Goal: Task Accomplishment & Management: Manage account settings

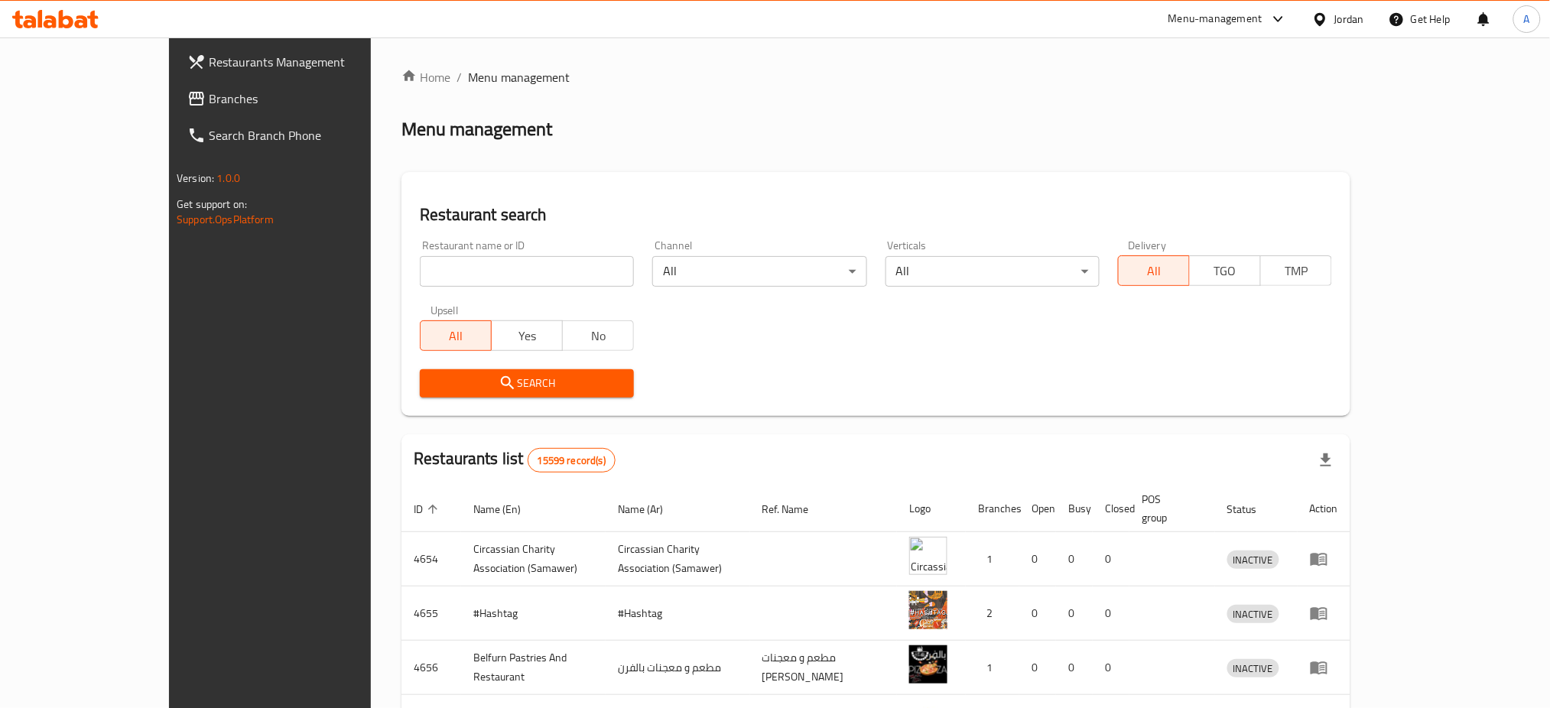
click at [376, 258] on div at bounding box center [775, 354] width 1550 height 708
click at [420, 240] on div "Restaurant name or ID Restaurant name or ID" at bounding box center [527, 263] width 214 height 47
click at [420, 256] on input "search" at bounding box center [527, 271] width 214 height 31
click button "Search" at bounding box center [527, 383] width 214 height 28
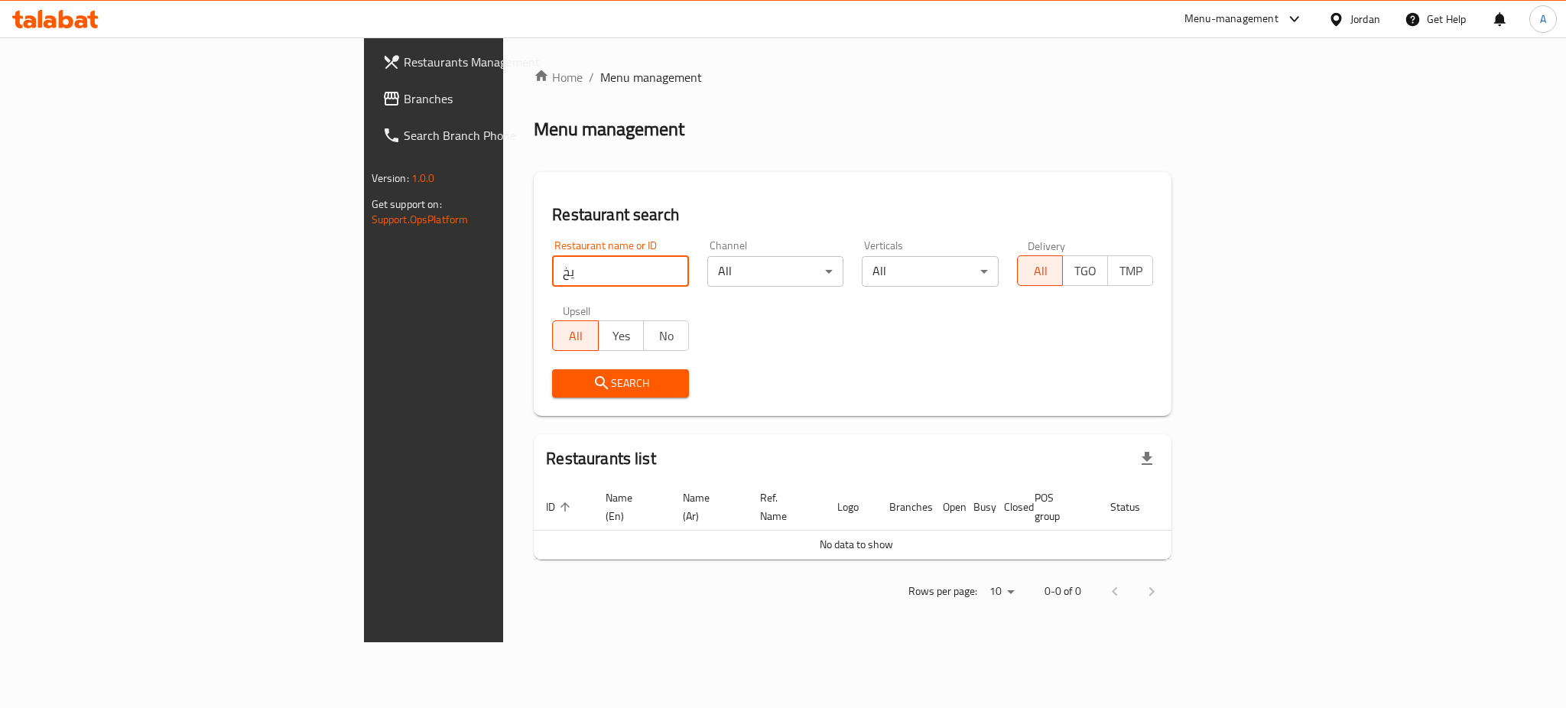
type input "ي"
click button "Search" at bounding box center [620, 383] width 137 height 28
type input "dolma"
click button "Search" at bounding box center [620, 383] width 137 height 28
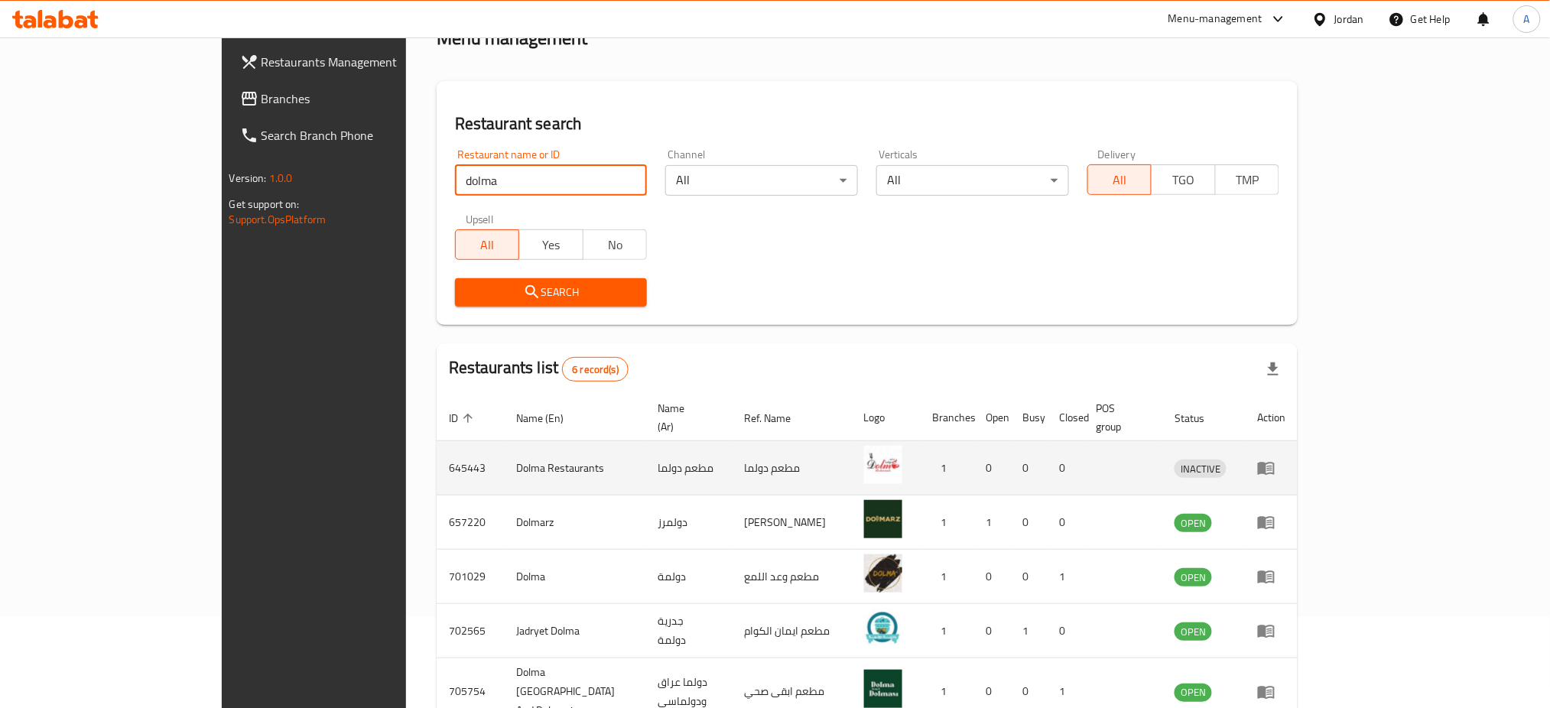
scroll to position [170, 0]
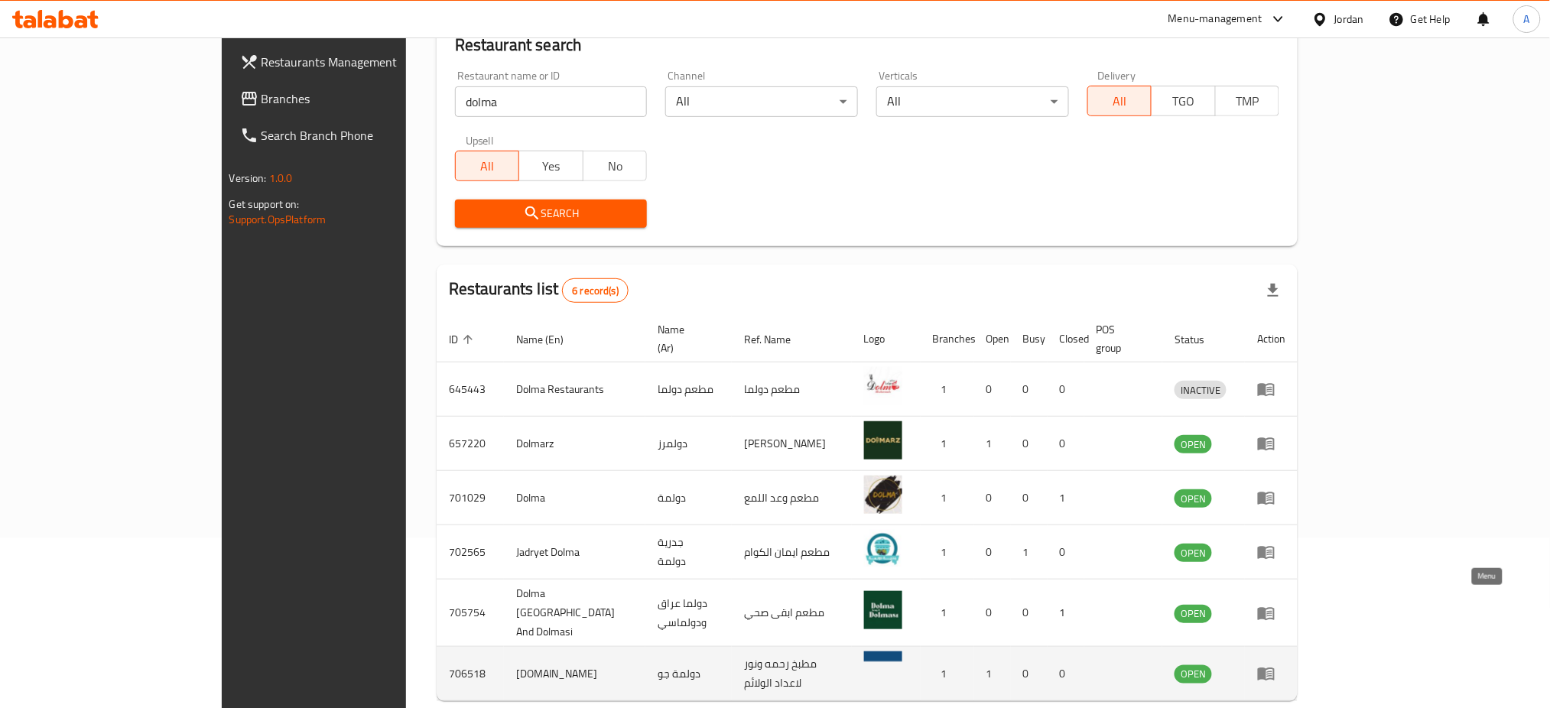
click at [1275, 664] on icon "enhanced table" at bounding box center [1266, 673] width 18 height 18
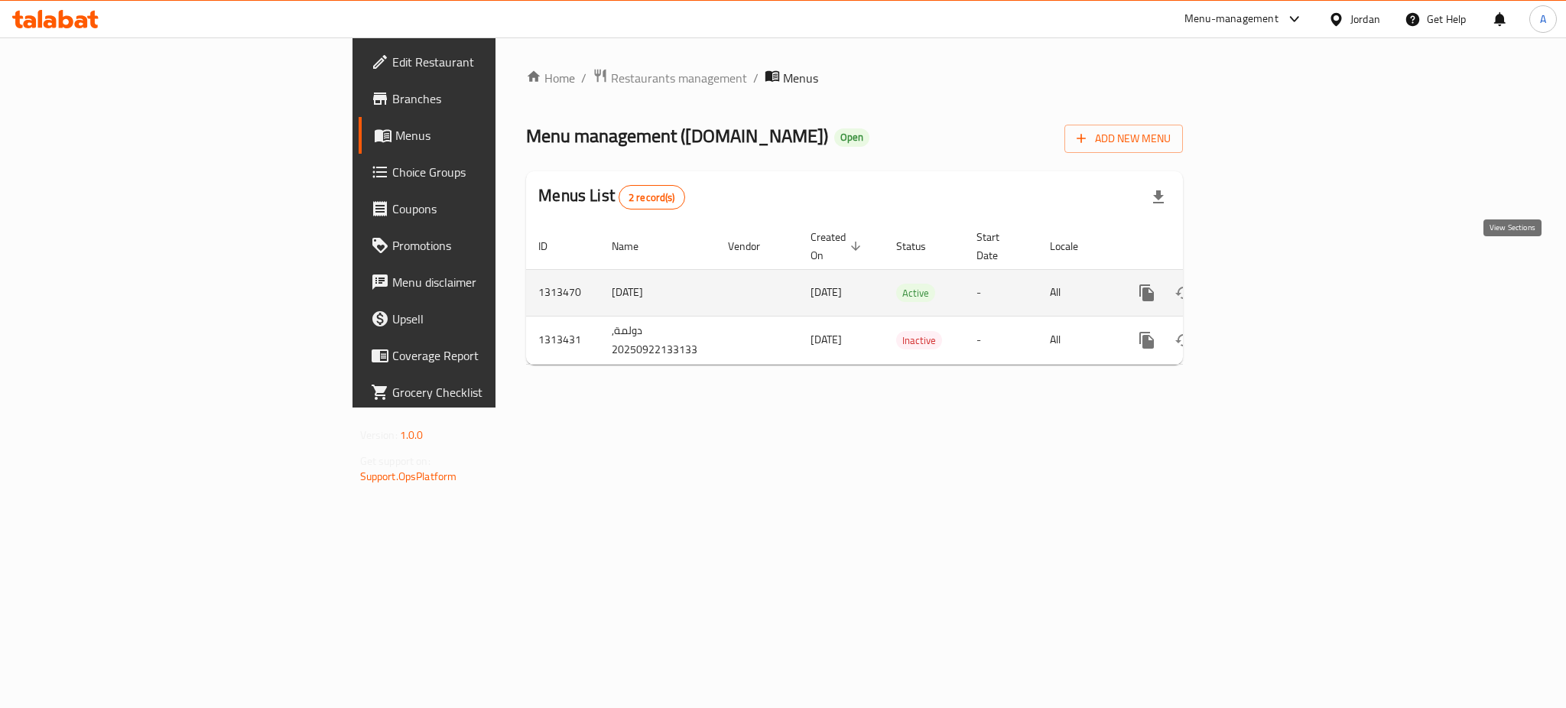
click at [1266, 284] on icon "enhanced table" at bounding box center [1257, 293] width 18 height 18
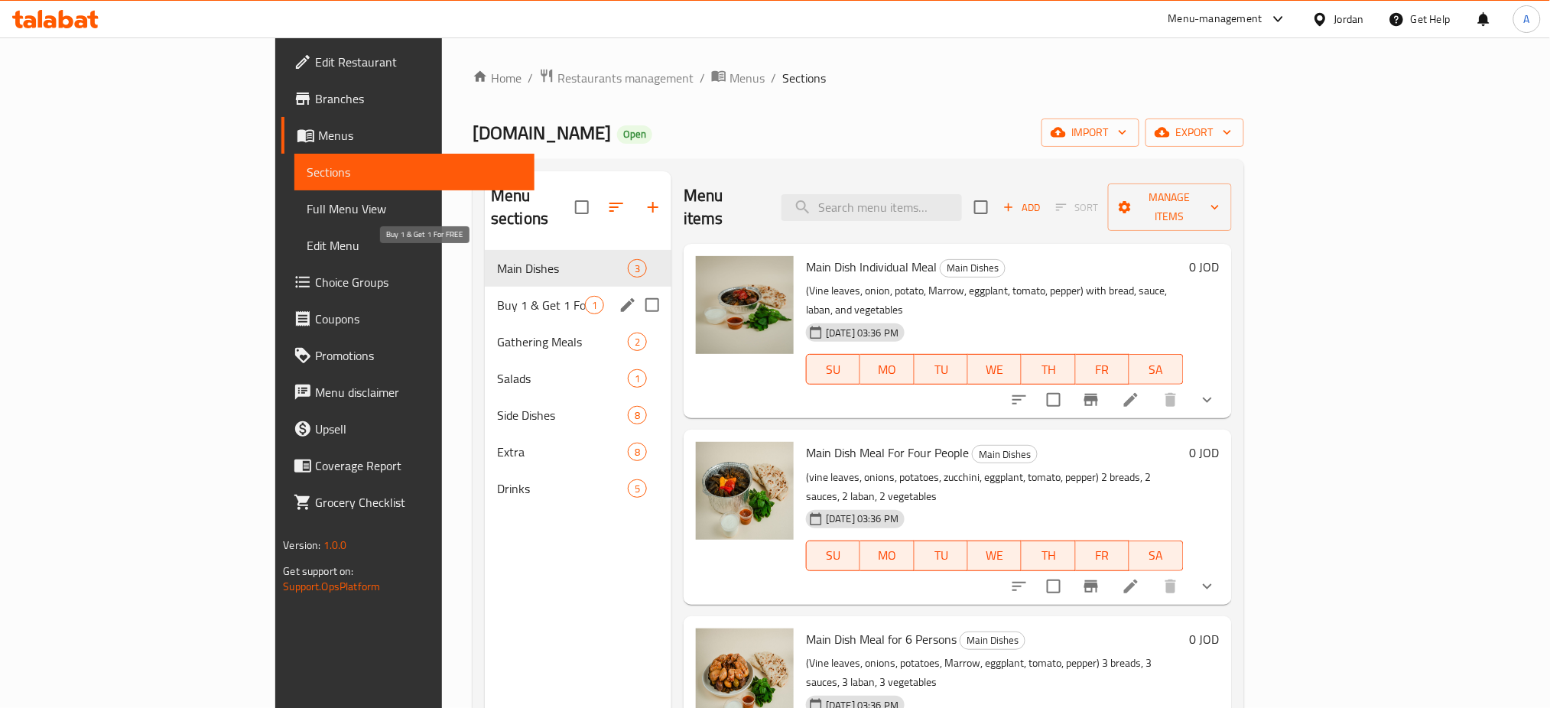
click at [497, 296] on span "Buy 1 & Get 1 For FREE" at bounding box center [541, 305] width 88 height 18
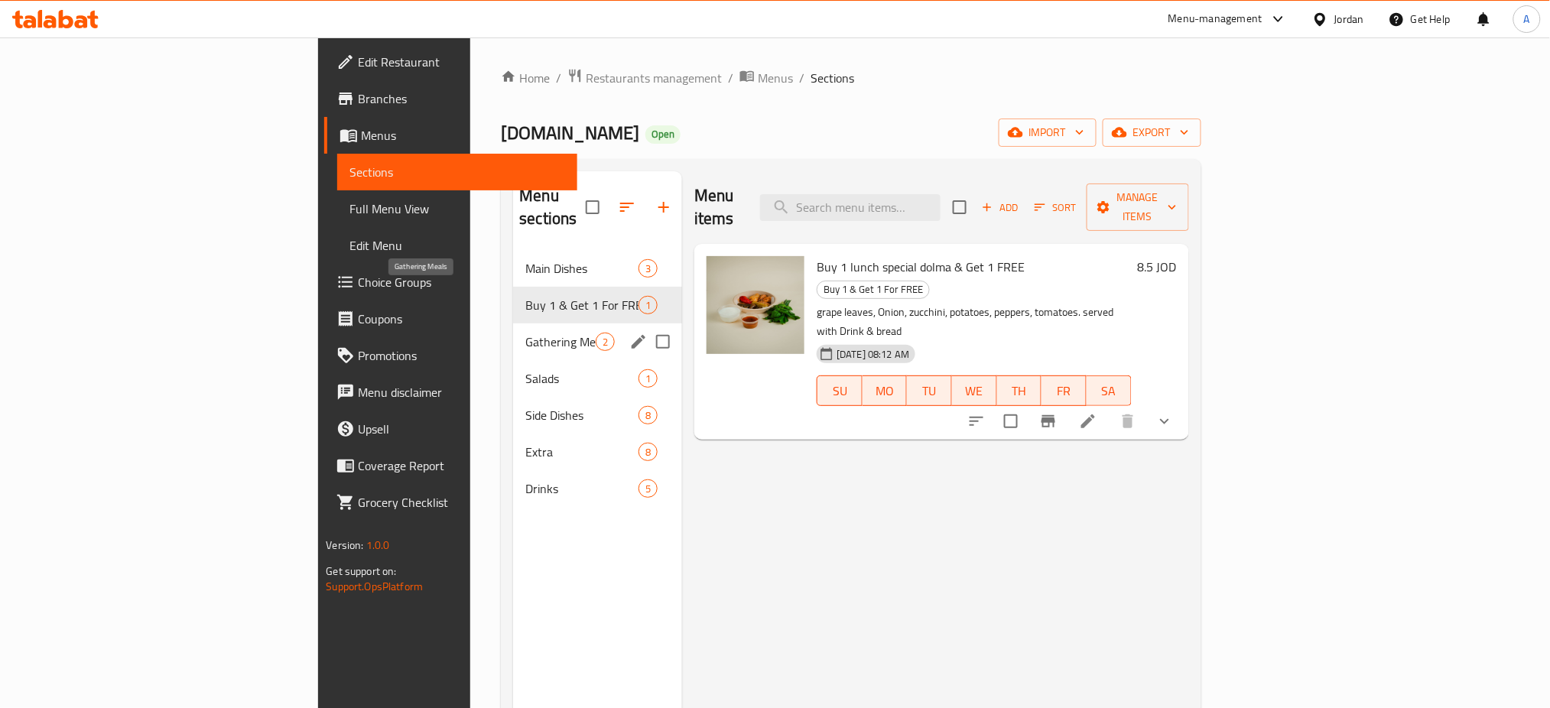
click at [525, 333] on span "Gathering Meals" at bounding box center [560, 342] width 70 height 18
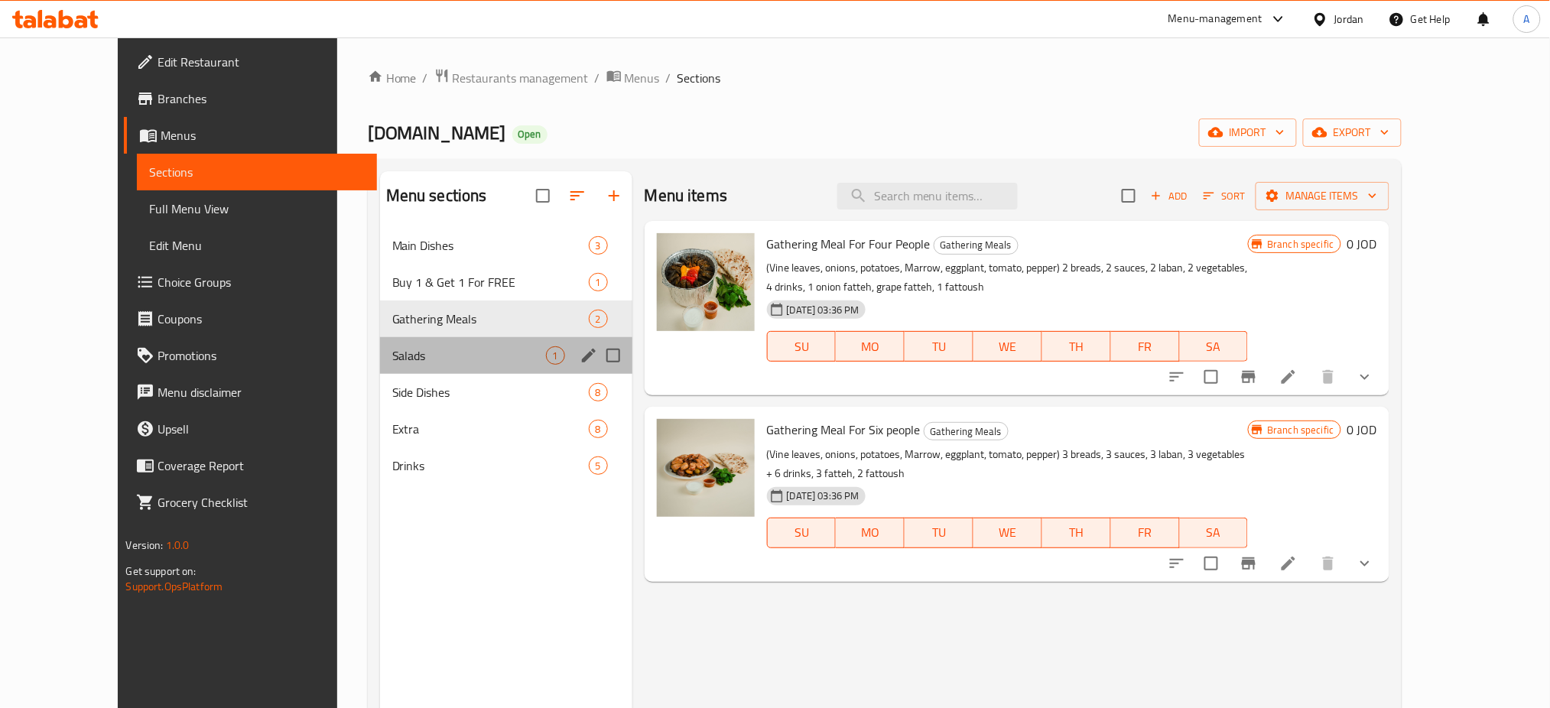
click at [380, 337] on div "Salads 1" at bounding box center [506, 355] width 252 height 37
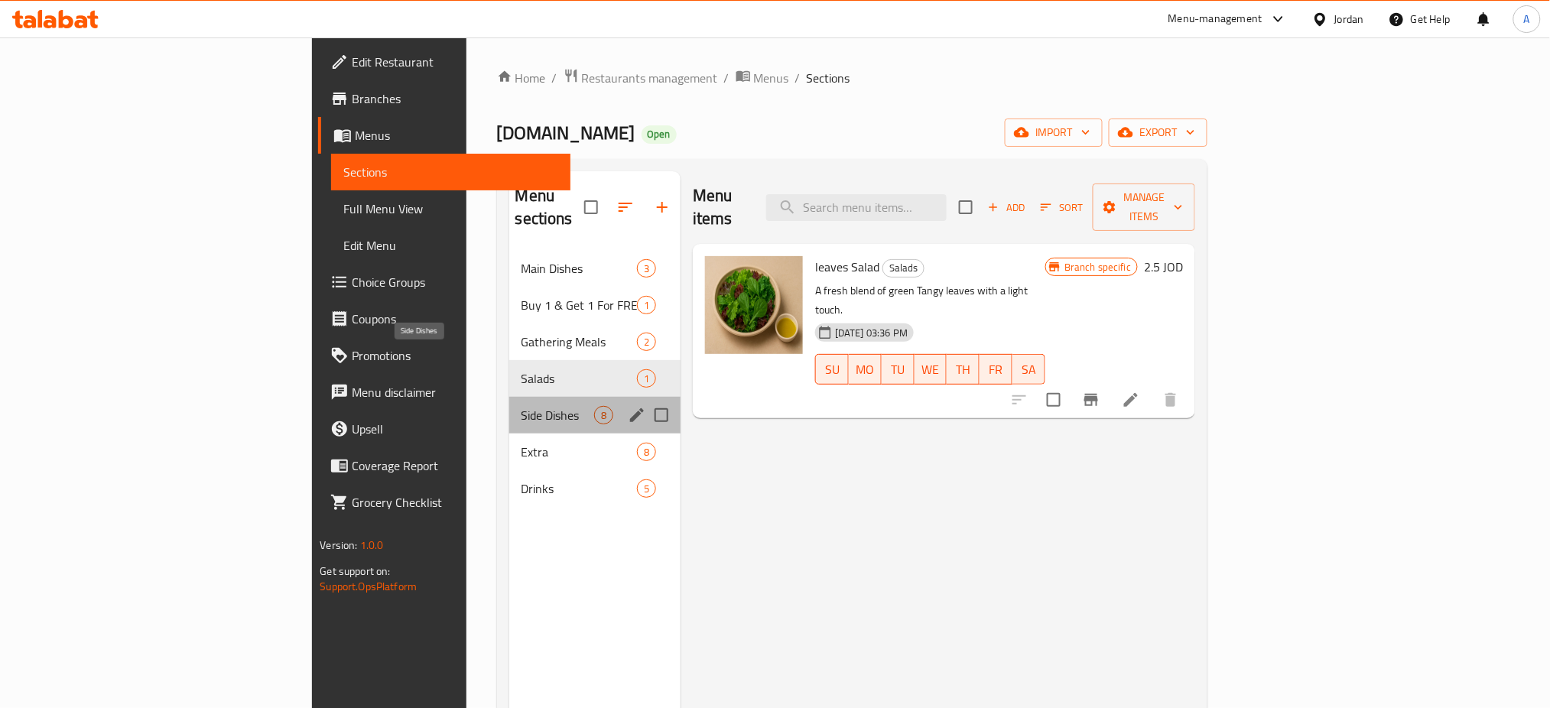
click at [521, 406] on span "Side Dishes" at bounding box center [557, 415] width 73 height 18
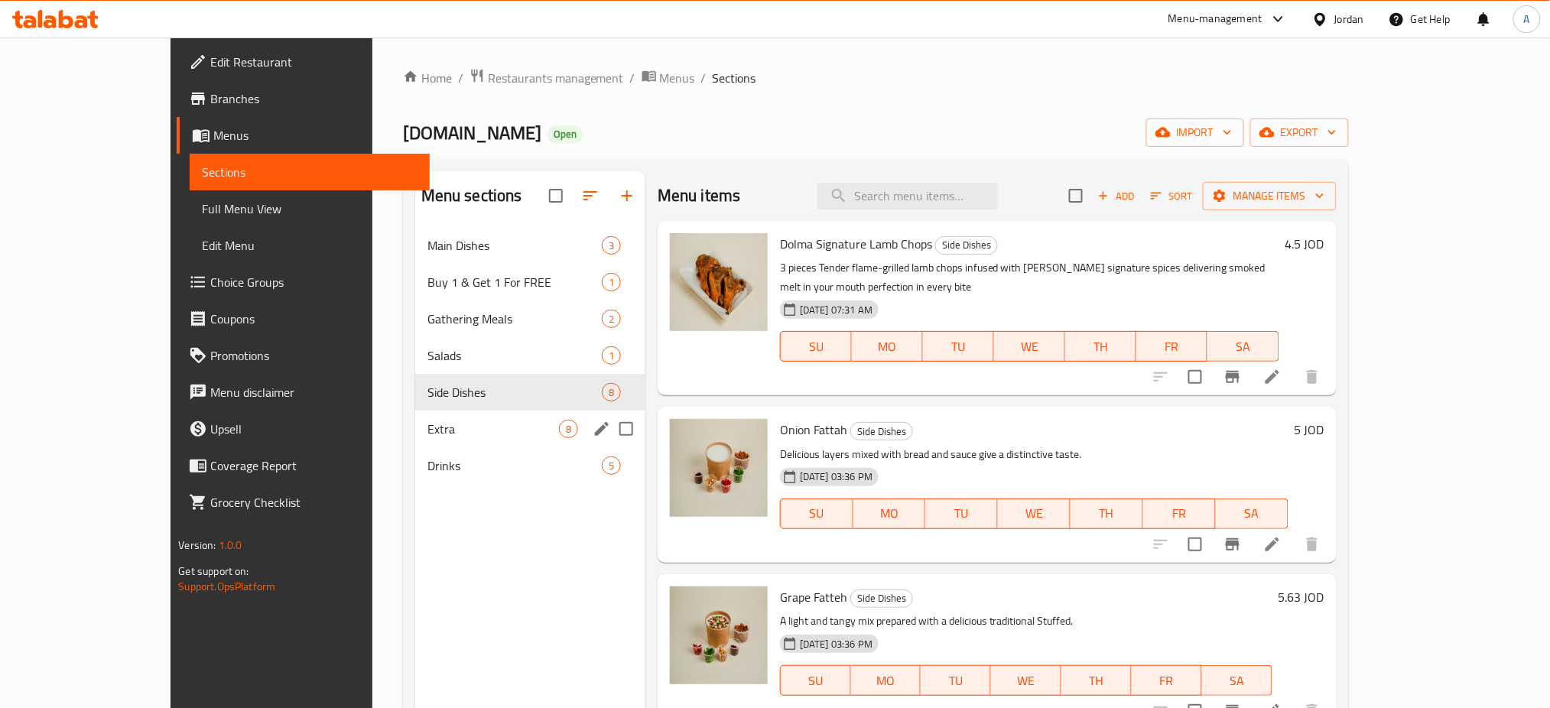
click at [415, 411] on div "Extra 8" at bounding box center [530, 429] width 230 height 37
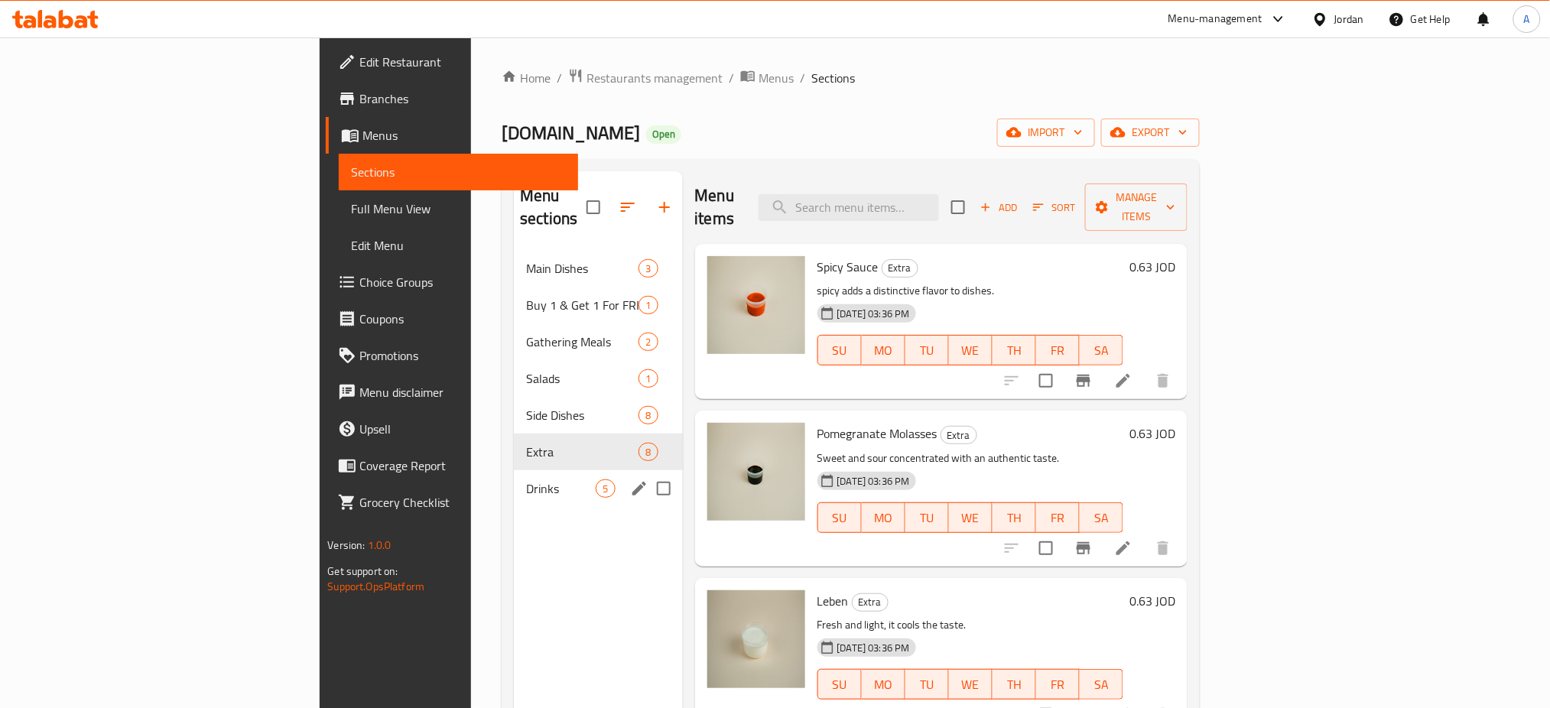
click at [526, 479] on span "Drinks" at bounding box center [561, 488] width 70 height 18
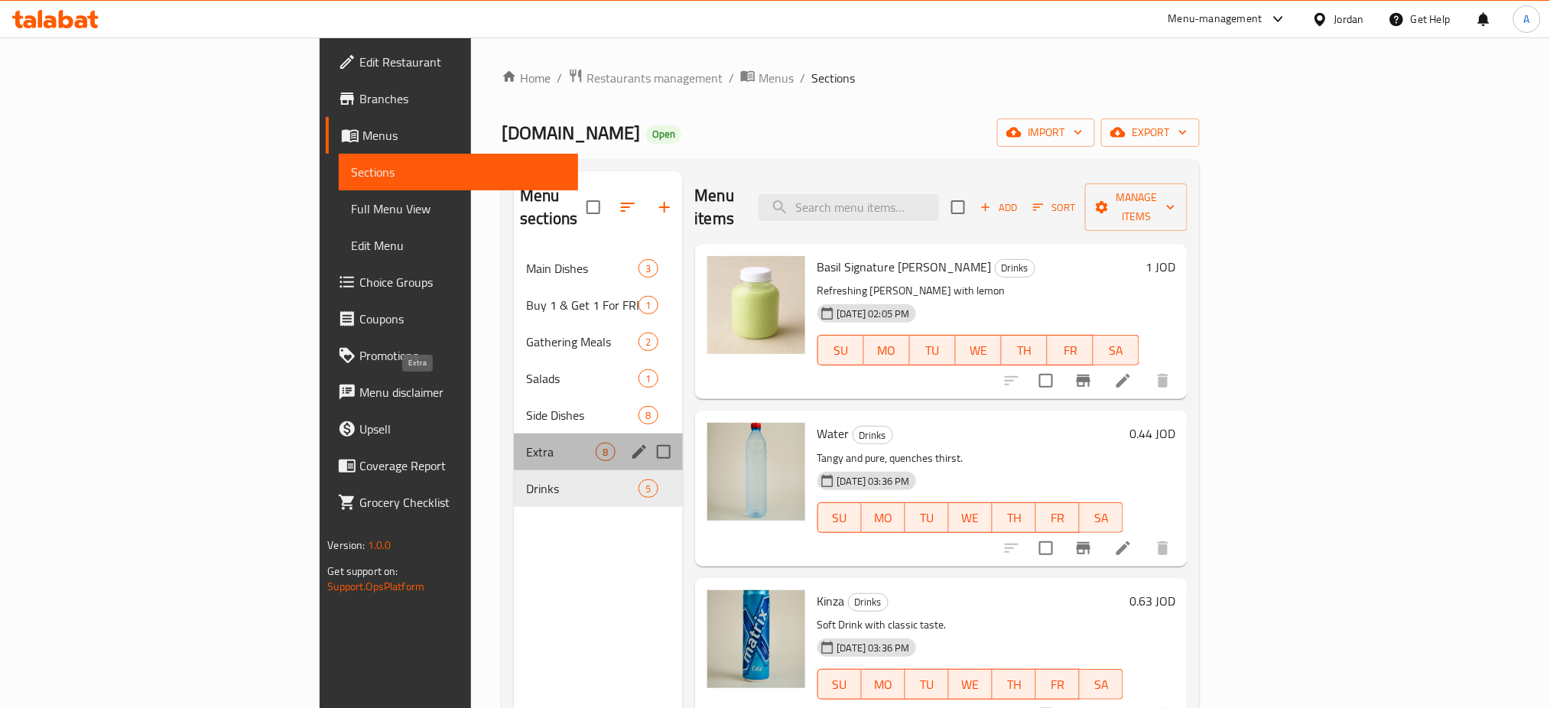
click at [526, 443] on span "Extra" at bounding box center [561, 452] width 70 height 18
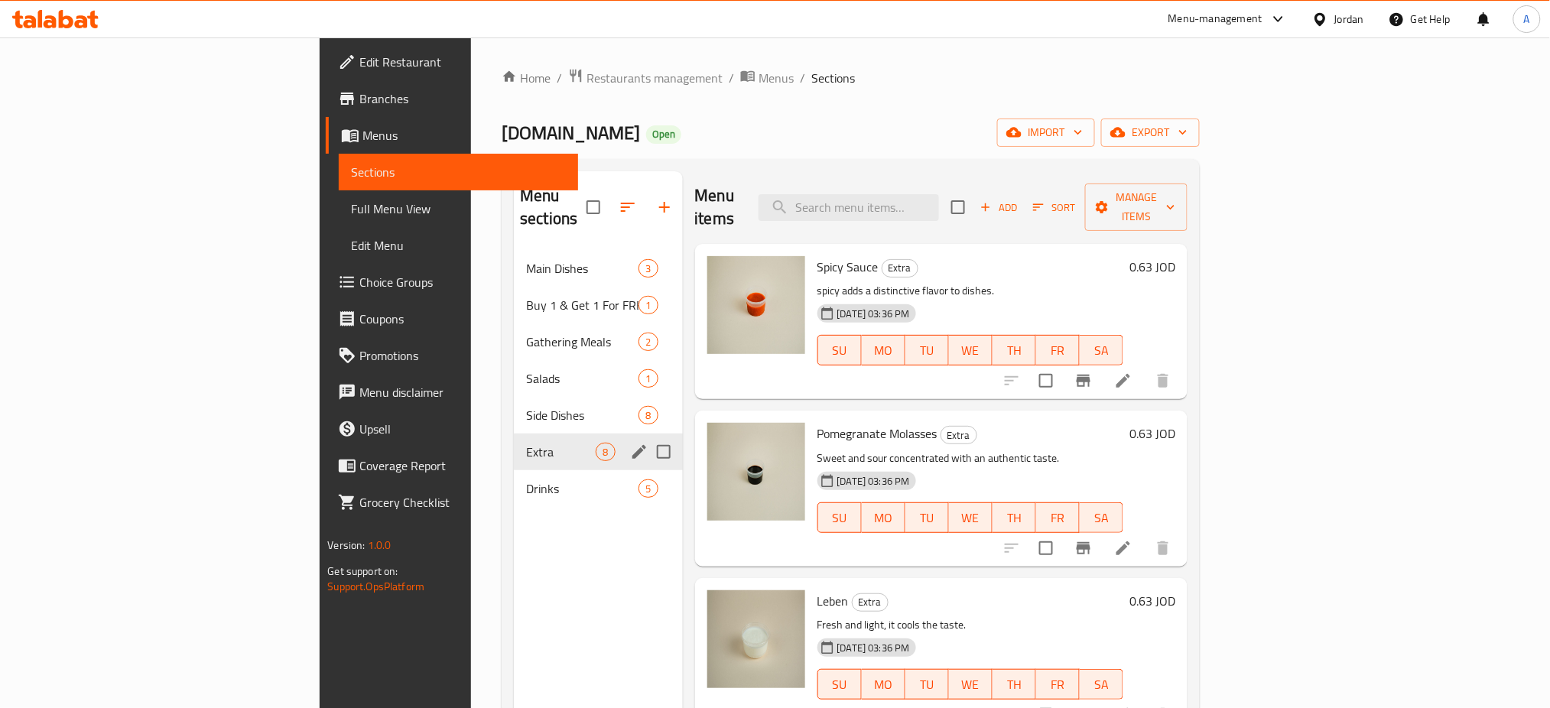
click at [514, 433] on div "Extra 8" at bounding box center [598, 451] width 168 height 37
click at [526, 369] on span "Salads" at bounding box center [561, 378] width 70 height 18
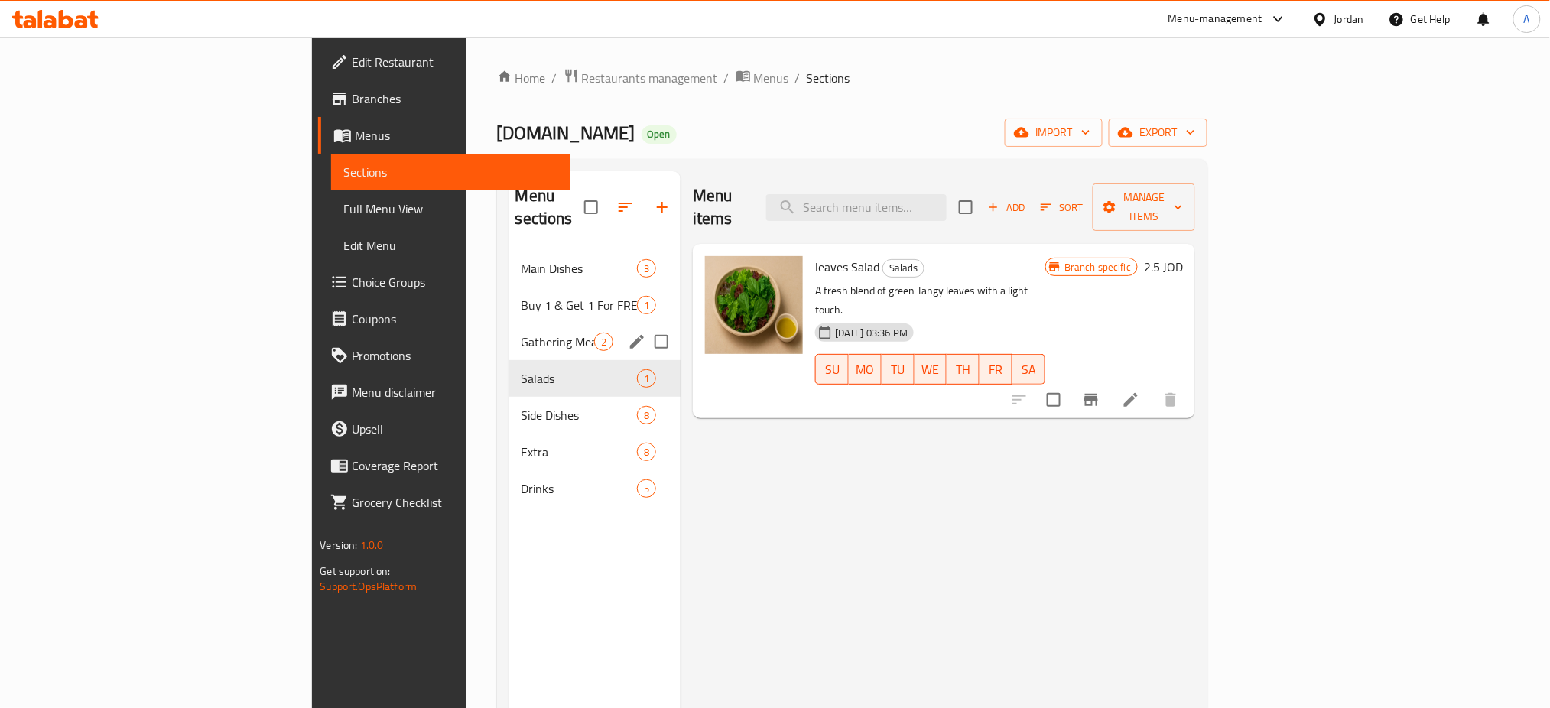
click at [509, 323] on div "Gathering Meals 2" at bounding box center [594, 341] width 171 height 37
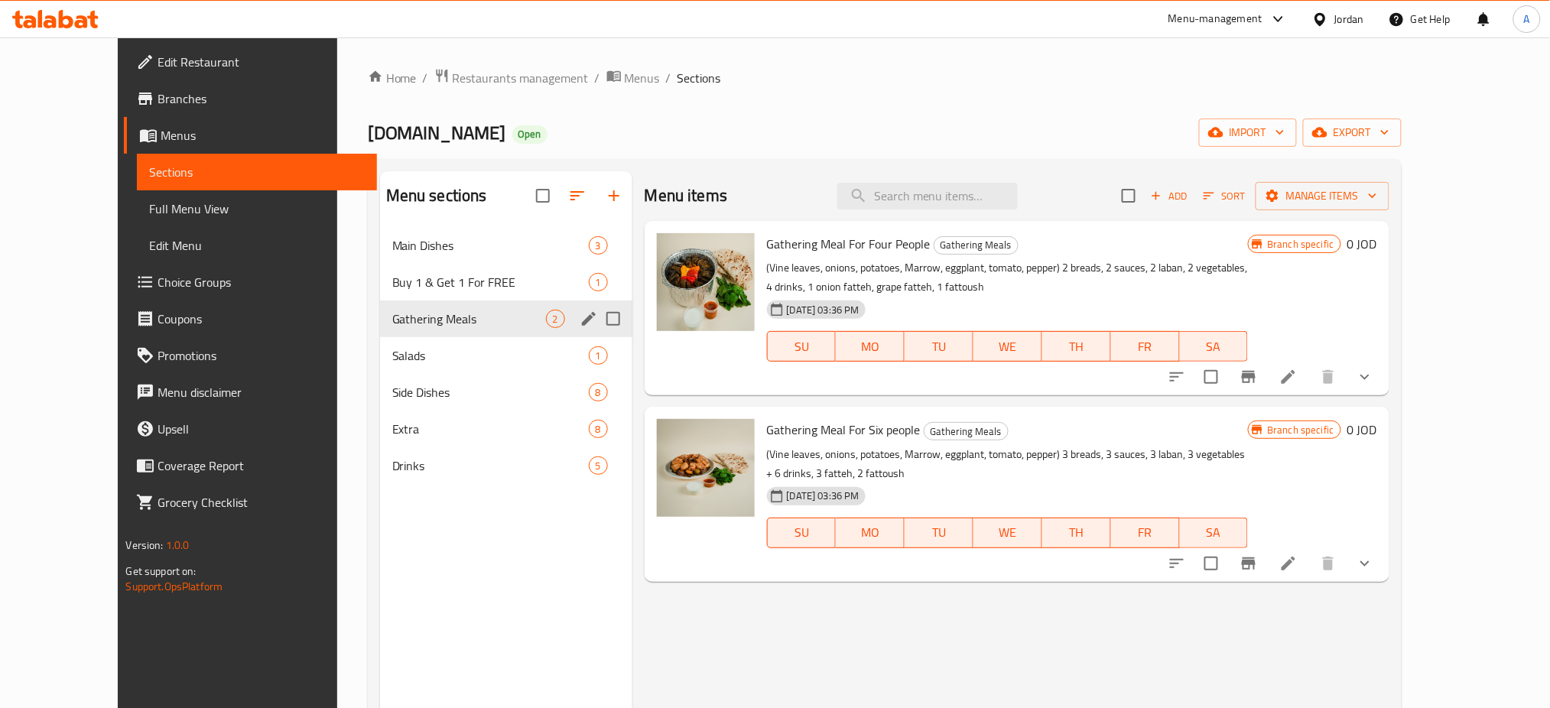
click at [380, 300] on div "Gathering Meals 2" at bounding box center [506, 318] width 252 height 37
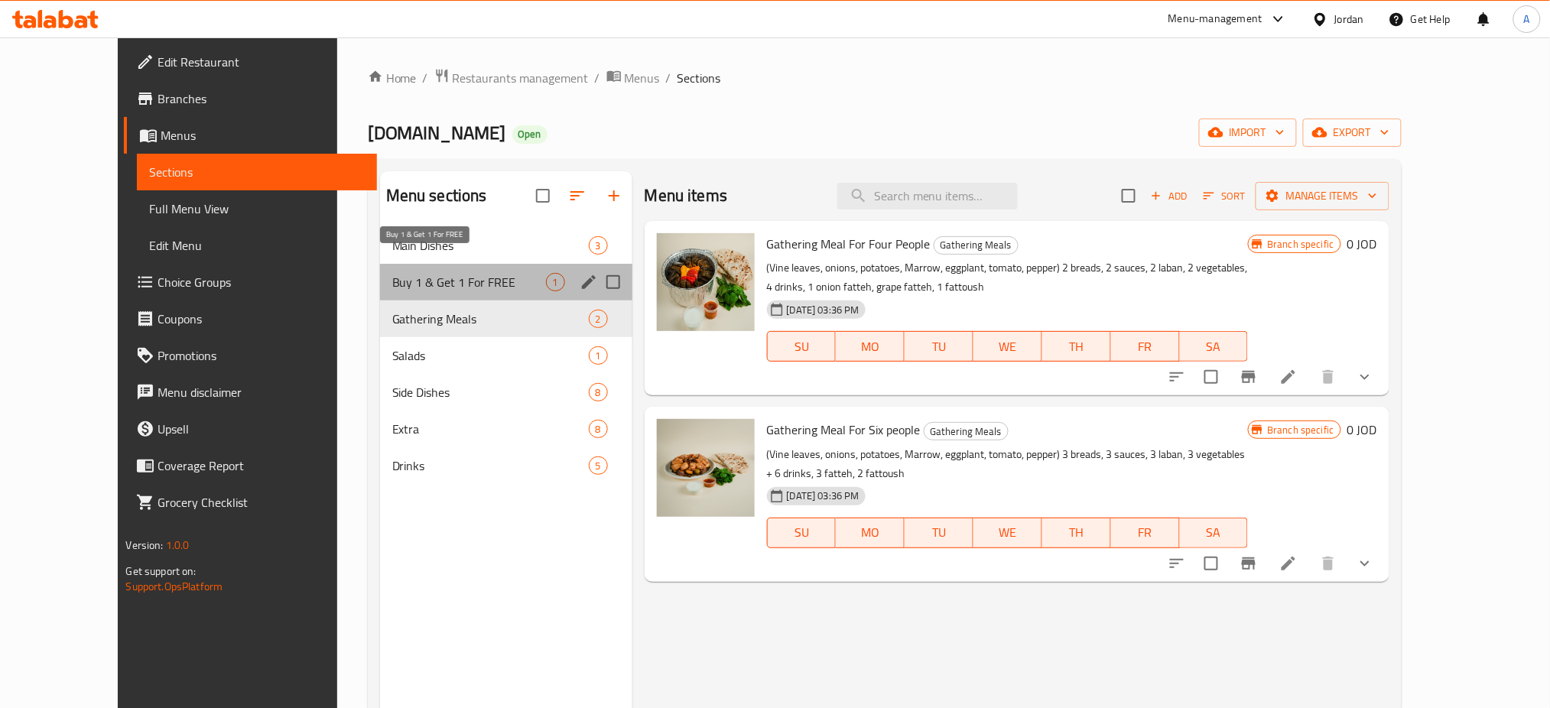
click at [392, 273] on span "Buy 1 & Get 1 For FREE" at bounding box center [469, 282] width 154 height 18
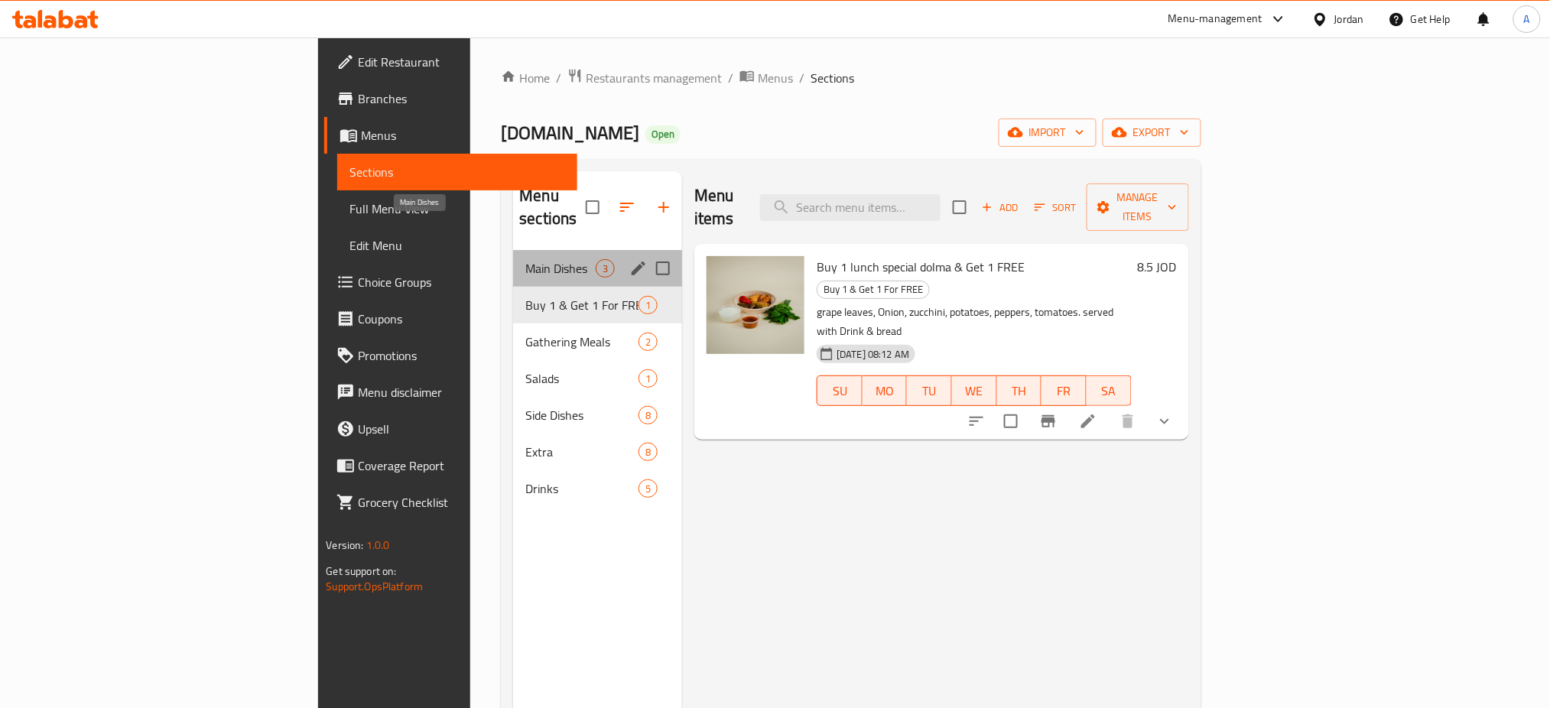
click at [525, 259] on span "Main Dishes" at bounding box center [560, 268] width 70 height 18
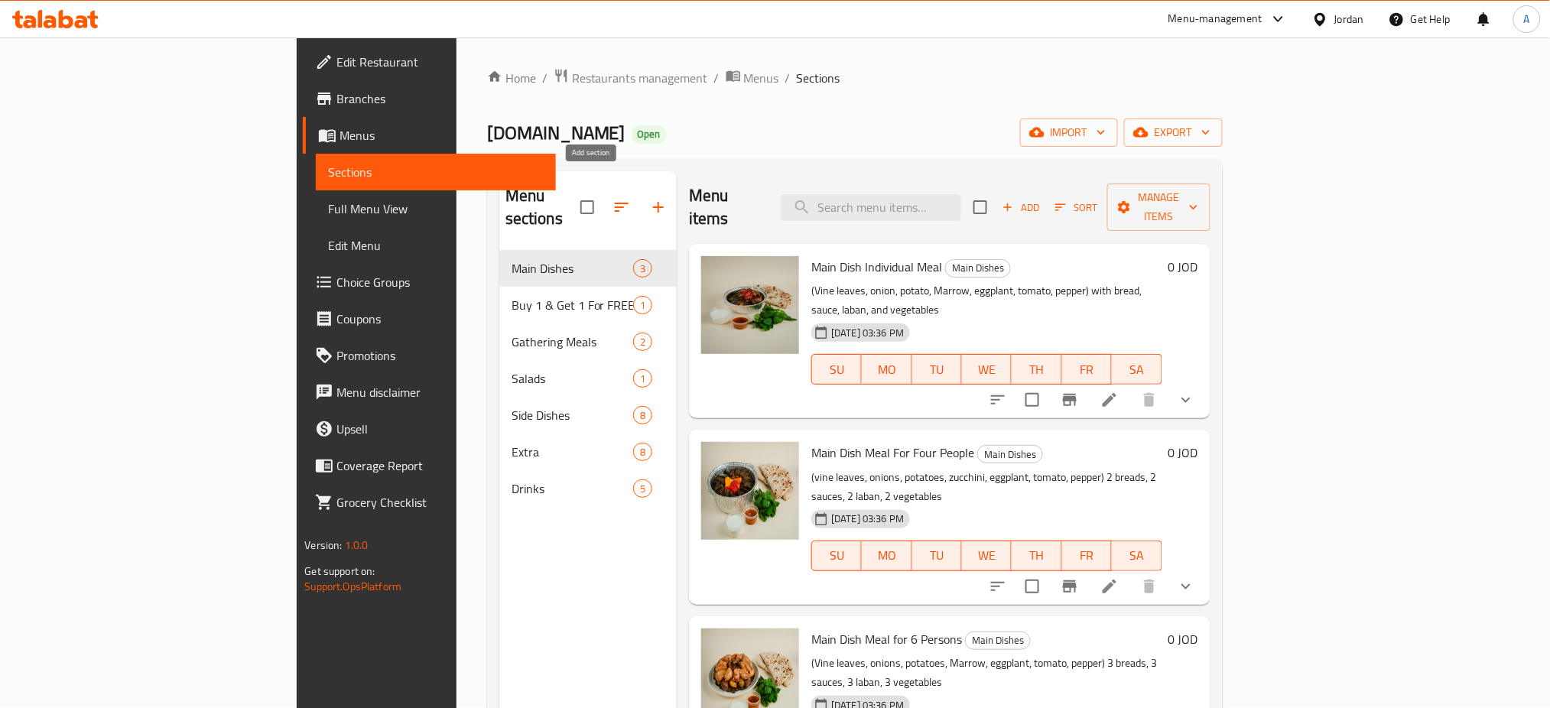
click at [649, 198] on icon "button" at bounding box center [658, 207] width 18 height 18
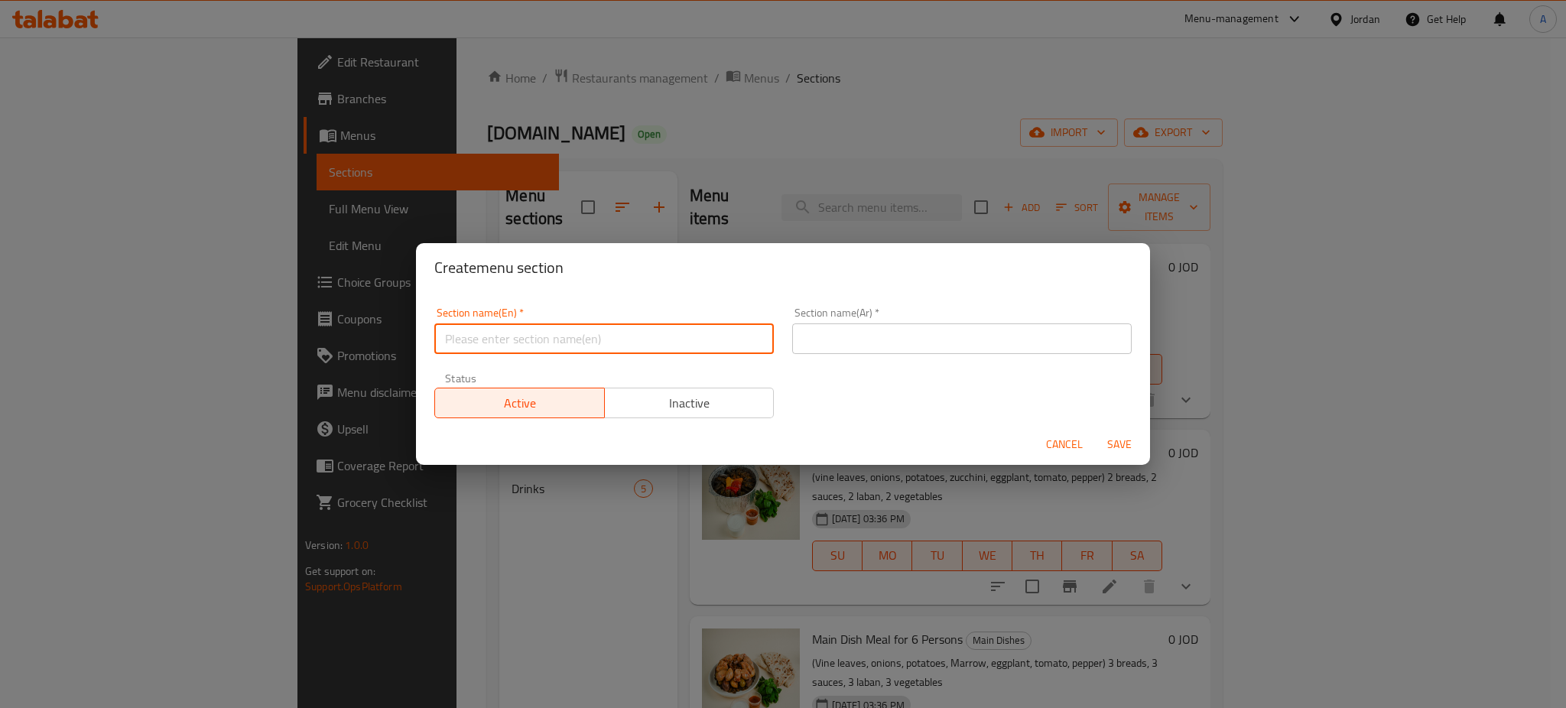
click at [618, 337] on input "text" at bounding box center [603, 338] width 339 height 31
type input "Vegan Dolma"
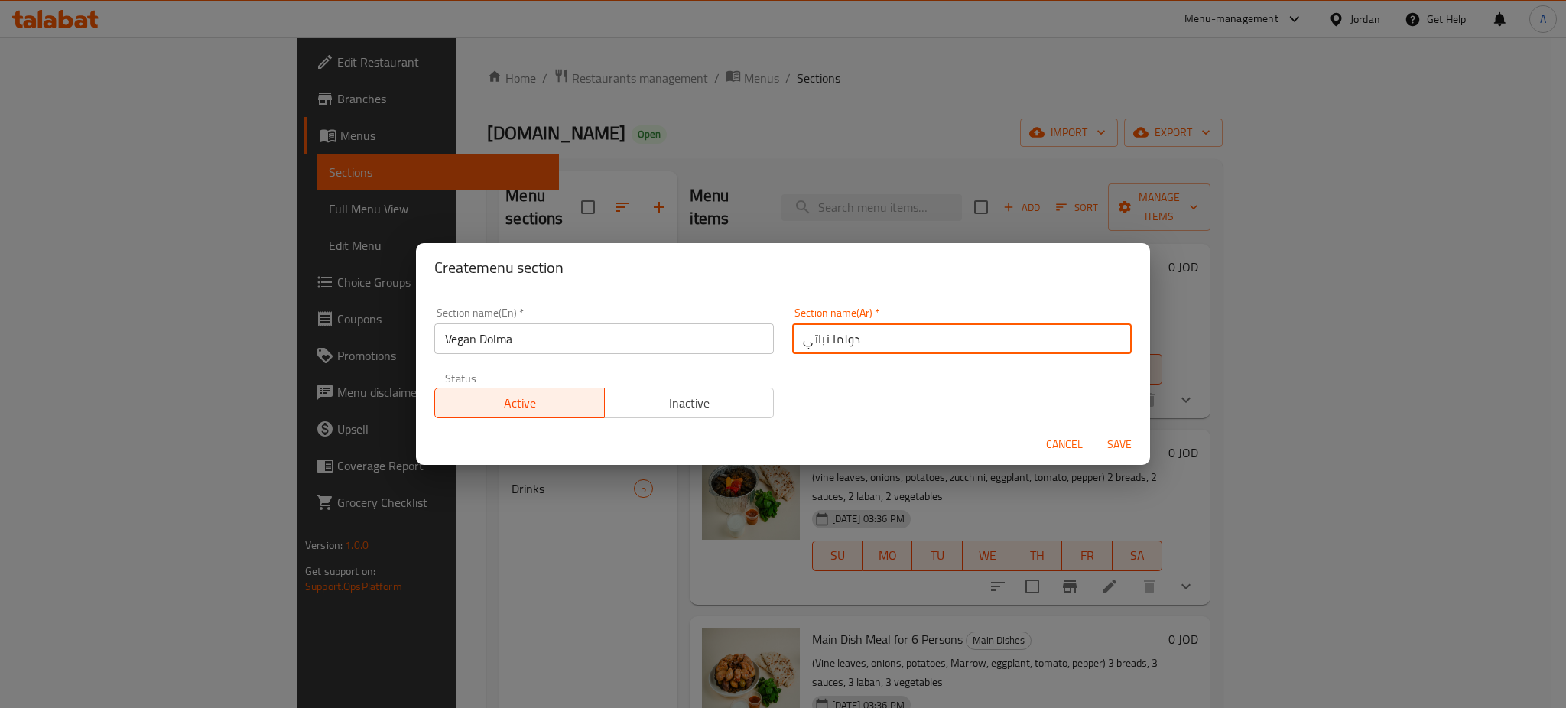
type input "دولما نباتي"
click at [1119, 437] on span "Save" at bounding box center [1119, 444] width 37 height 19
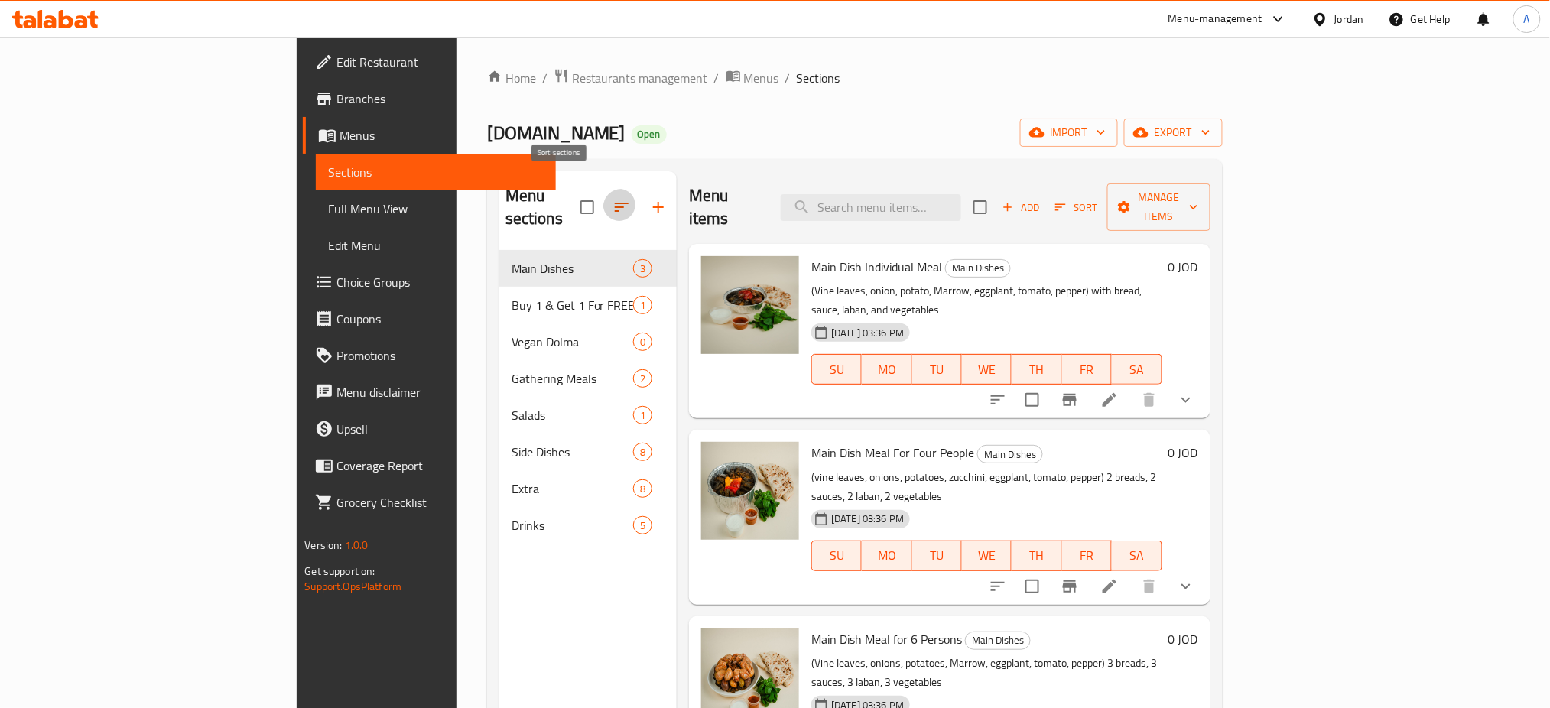
click at [603, 189] on button "button" at bounding box center [621, 207] width 37 height 37
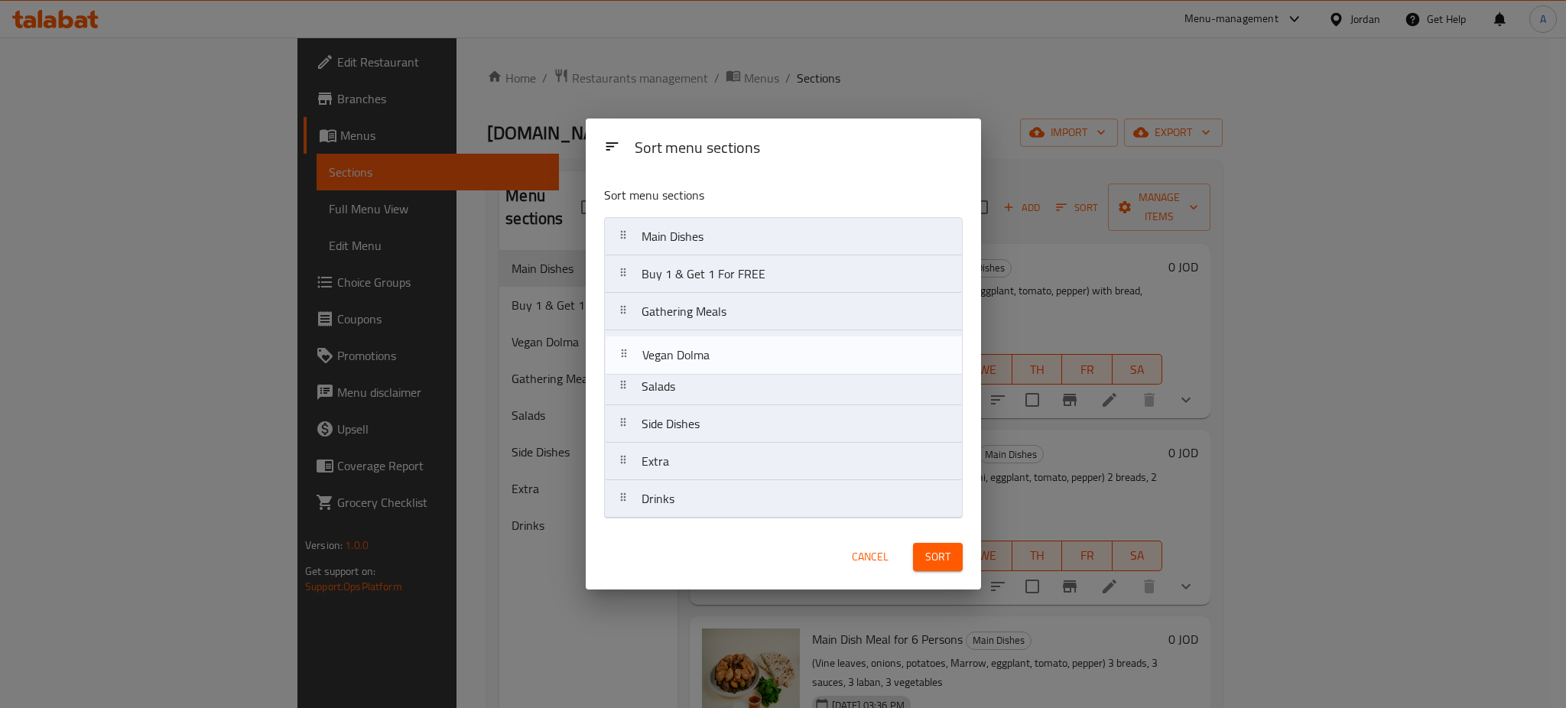
drag, startPoint x: 752, startPoint y: 321, endPoint x: 751, endPoint y: 371, distance: 49.7
click at [751, 371] on nav "Main Dishes Buy 1 & Get 1 For FREE Vegan Dolma Gathering Meals Salads Side Dish…" at bounding box center [783, 367] width 359 height 301
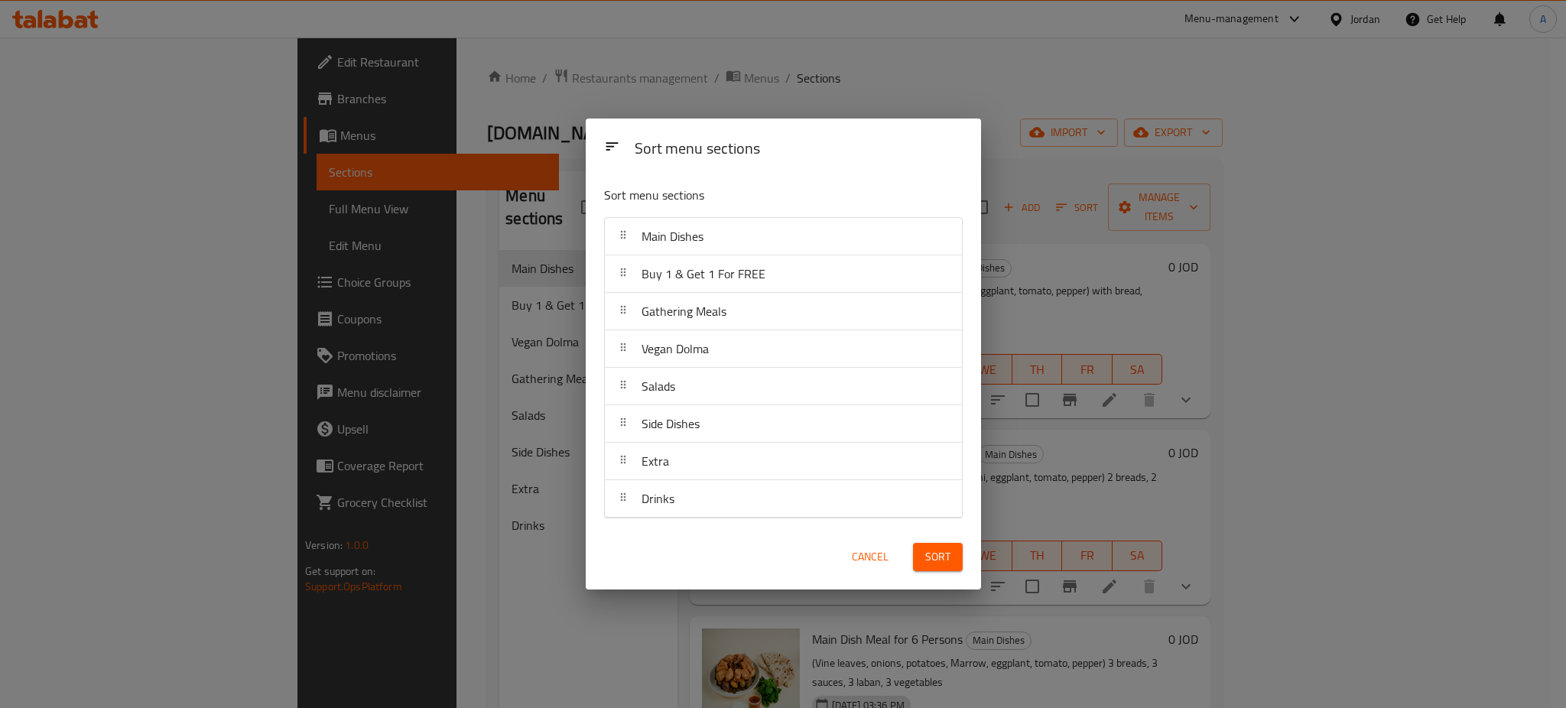
click at [930, 554] on span "Sort" at bounding box center [937, 556] width 25 height 19
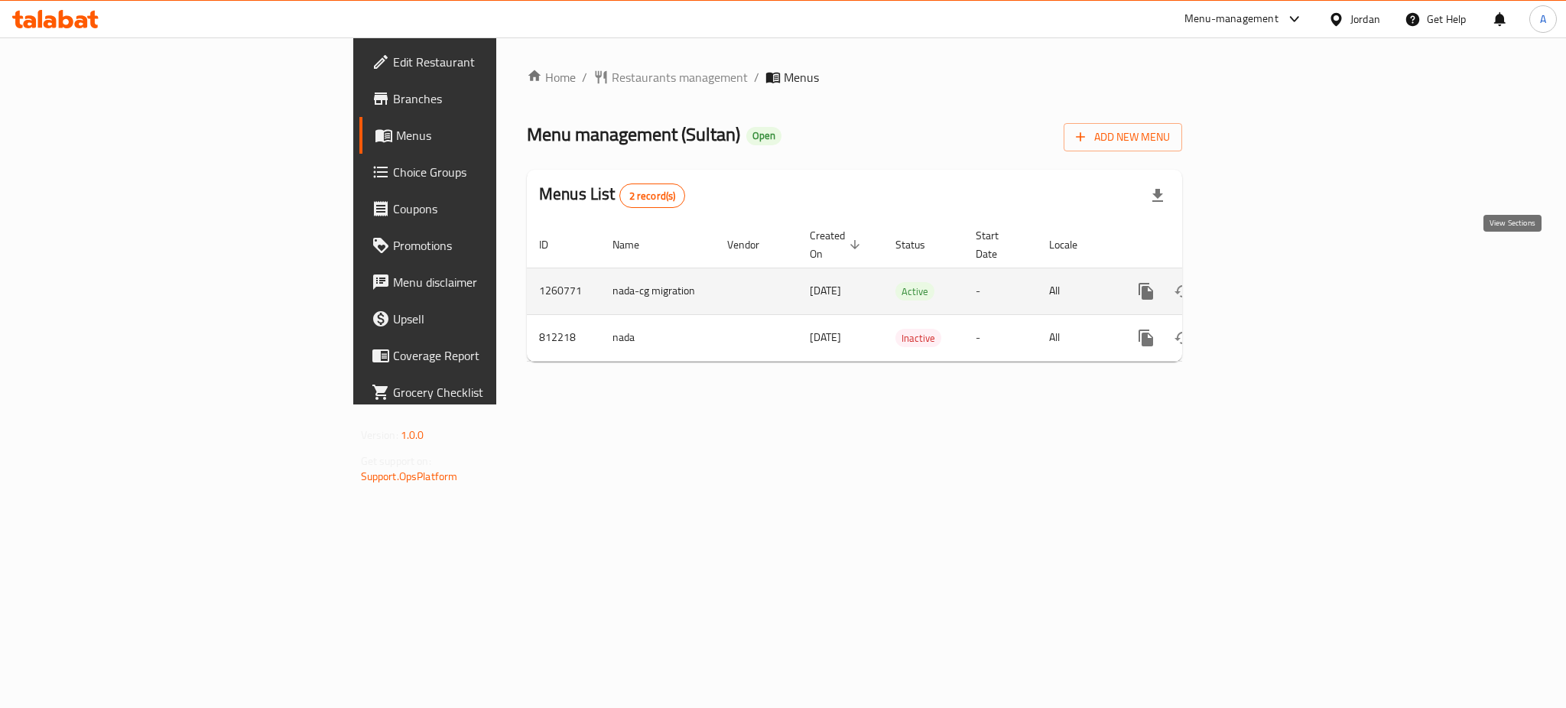
click at [1265, 282] on icon "enhanced table" at bounding box center [1256, 291] width 18 height 18
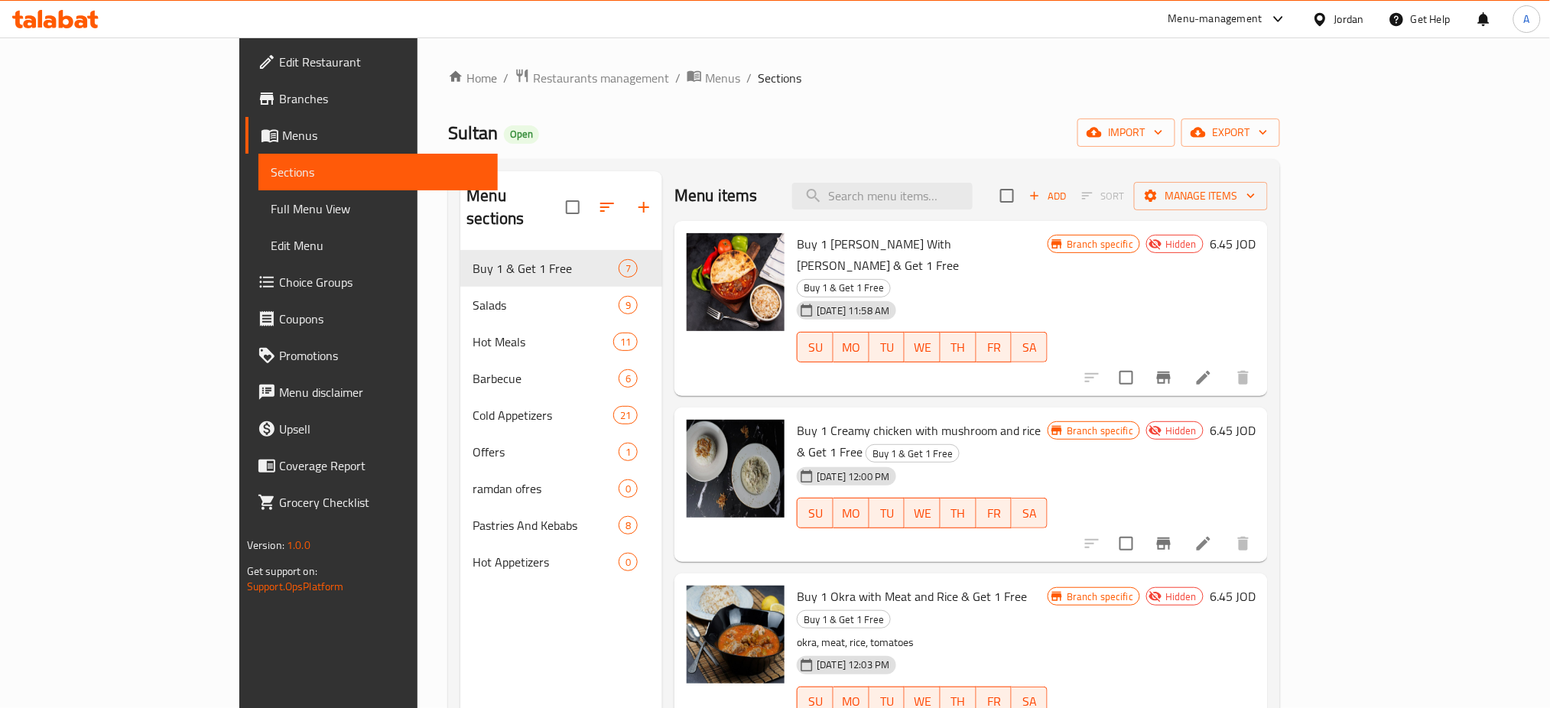
click at [1047, 233] on h6 "Buy 1 Dawoud Basha With Rice & Get 1 Free Buy 1 & Get 1 Free" at bounding box center [922, 265] width 251 height 64
click at [1255, 188] on span "Manage items" at bounding box center [1200, 196] width 109 height 19
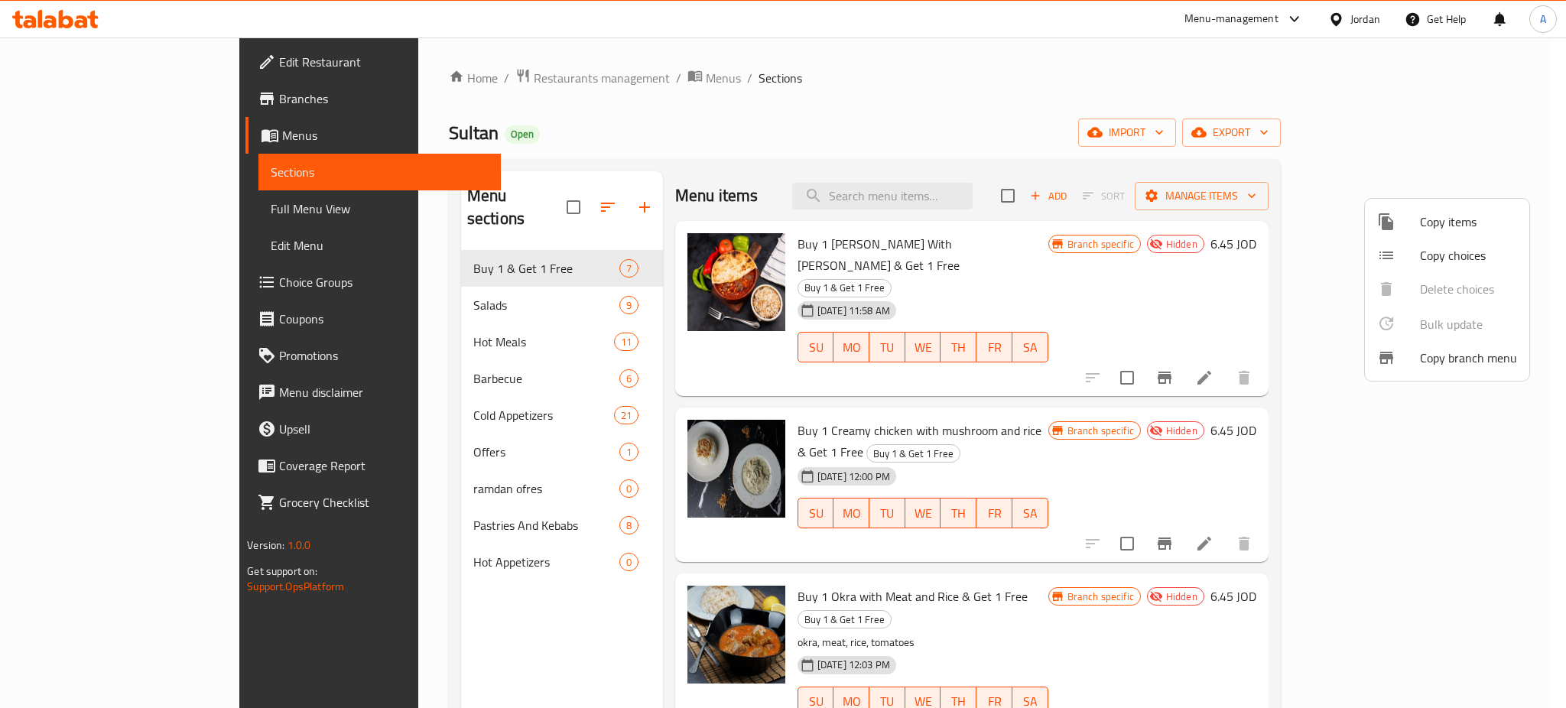
click at [1175, 86] on div at bounding box center [783, 354] width 1566 height 708
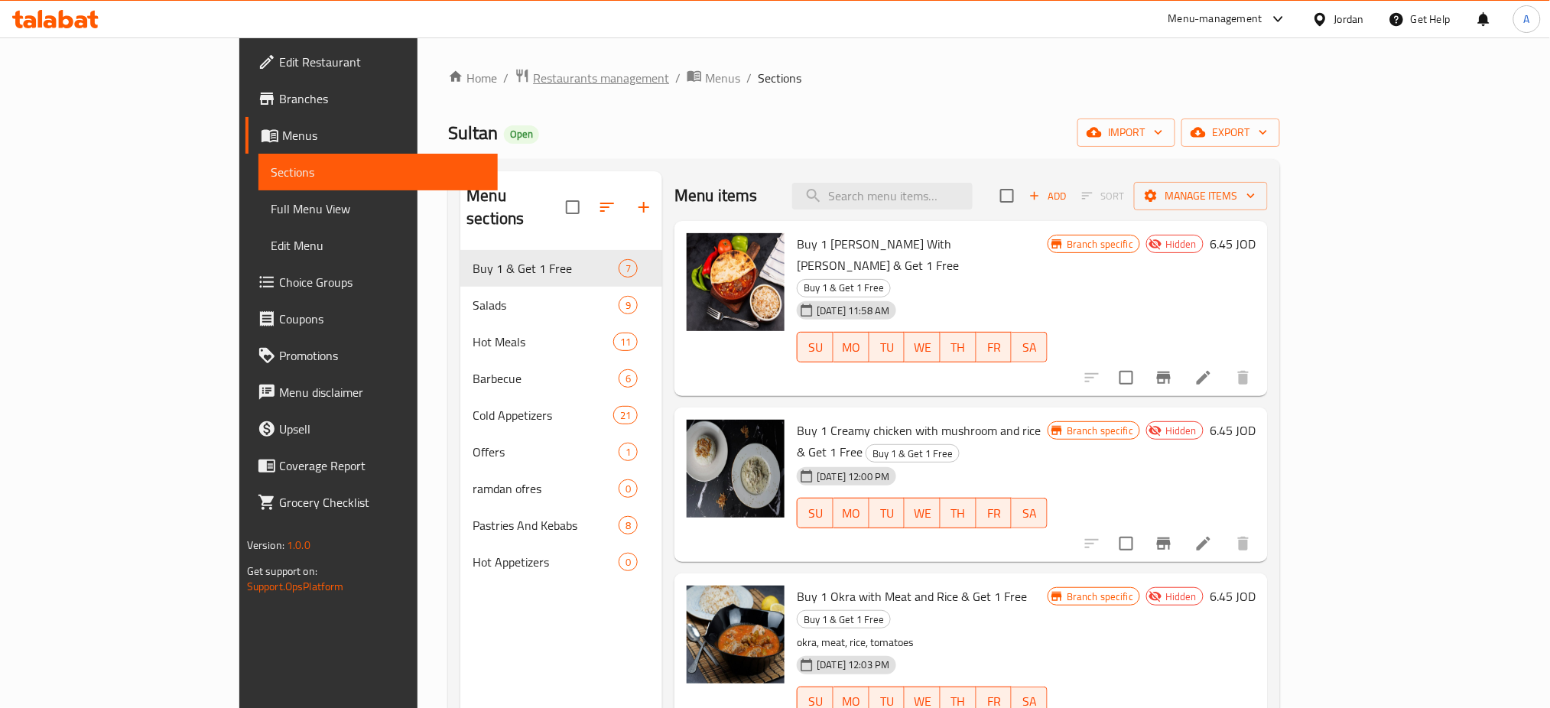
click at [533, 71] on span "Restaurants management" at bounding box center [601, 78] width 136 height 18
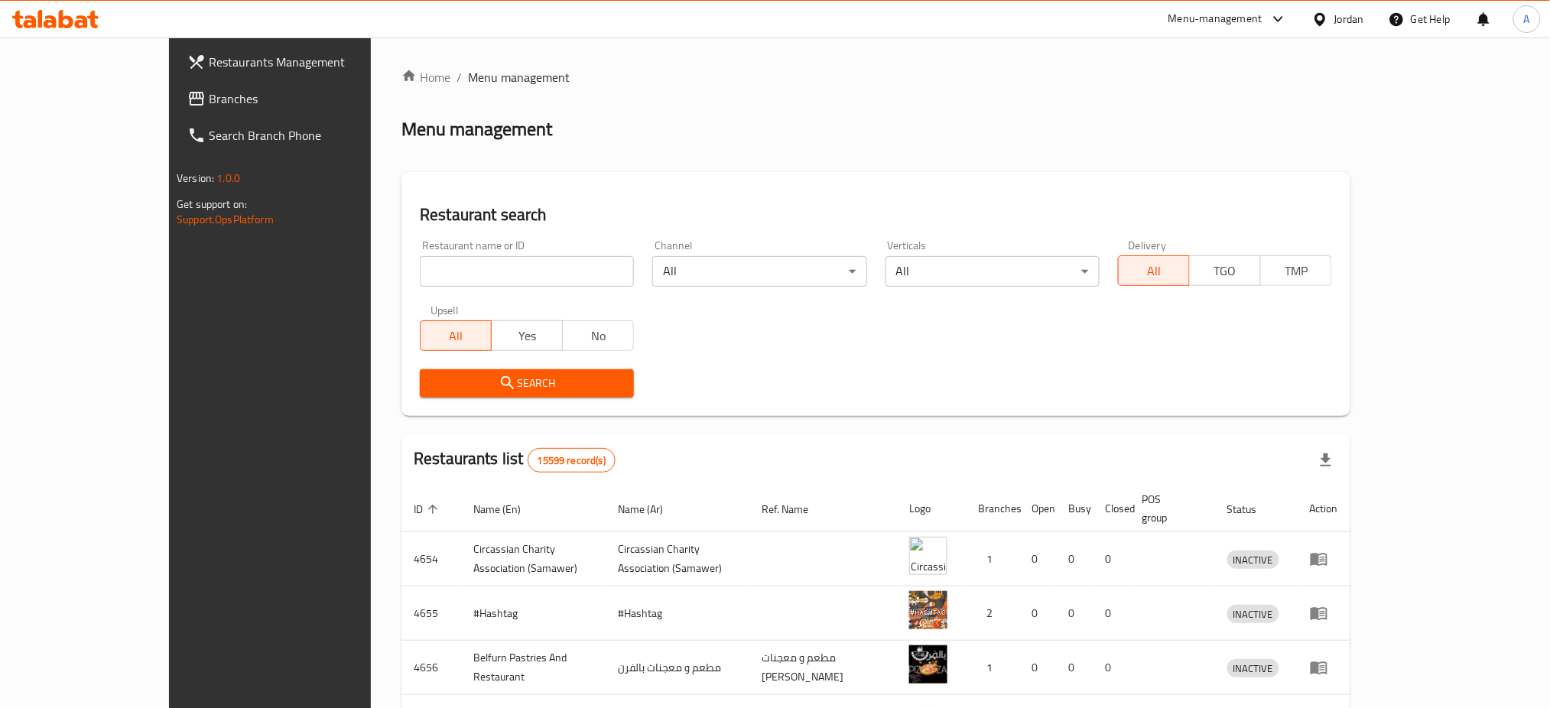
click at [37, 87] on div at bounding box center [775, 354] width 1550 height 708
click at [209, 89] on span "Branches" at bounding box center [312, 98] width 207 height 18
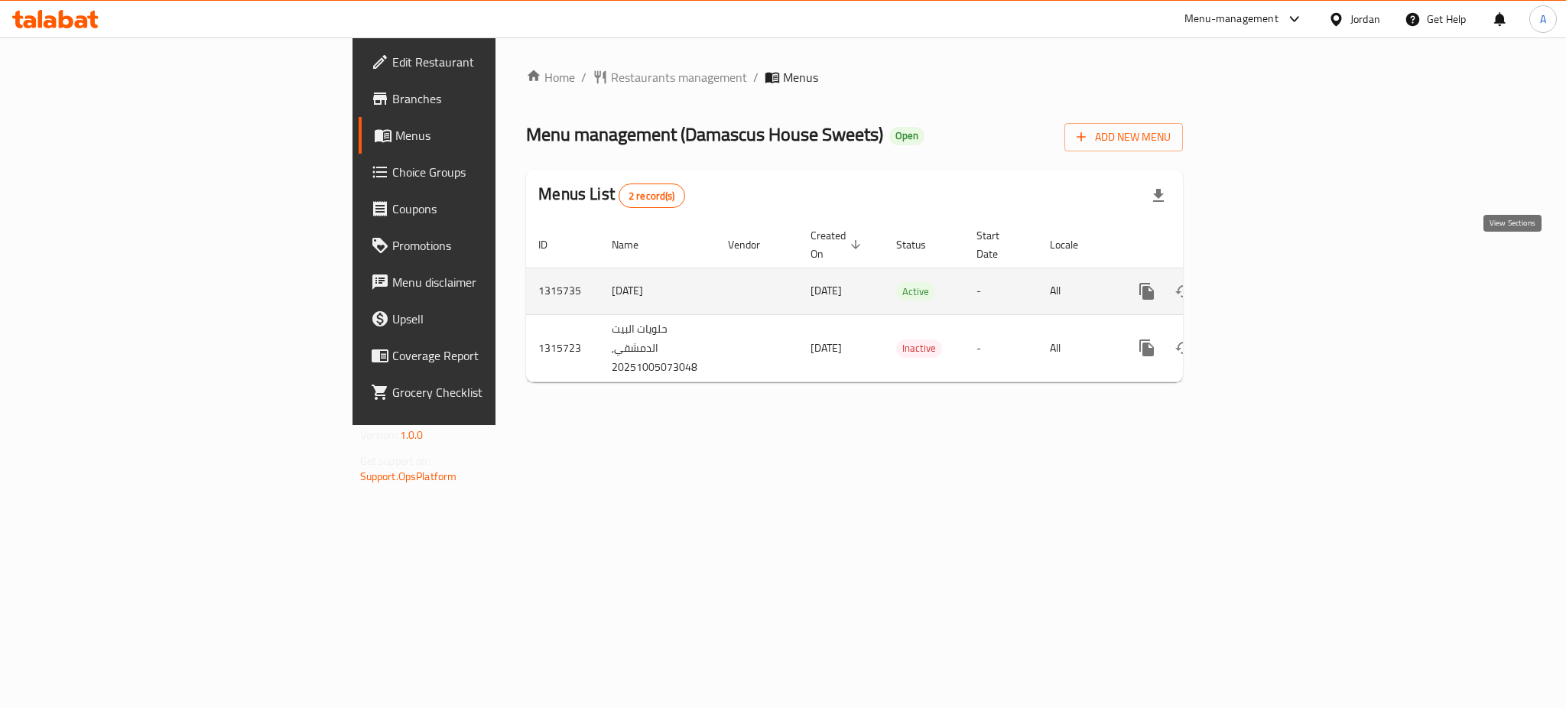
click at [1275, 273] on link "enhanced table" at bounding box center [1257, 291] width 37 height 37
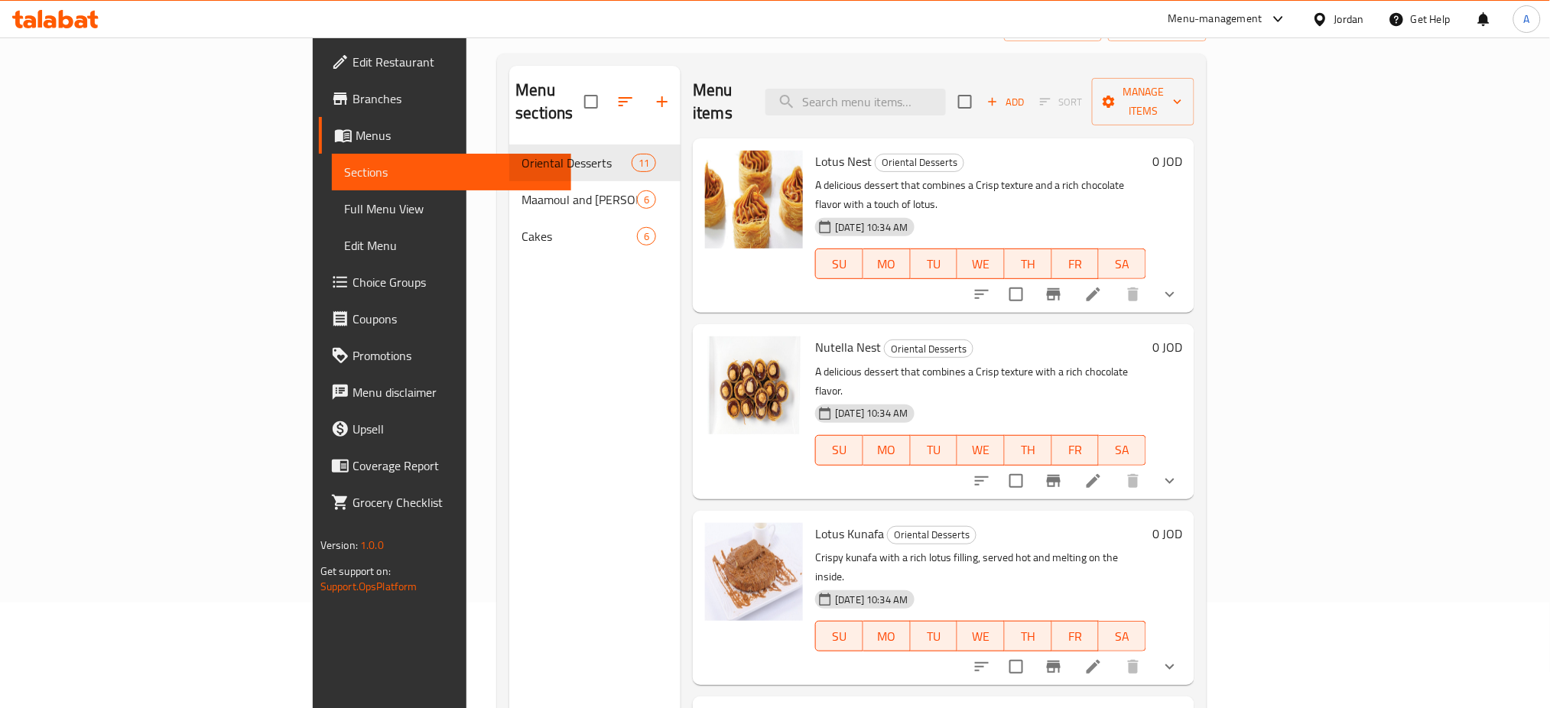
scroll to position [5, 0]
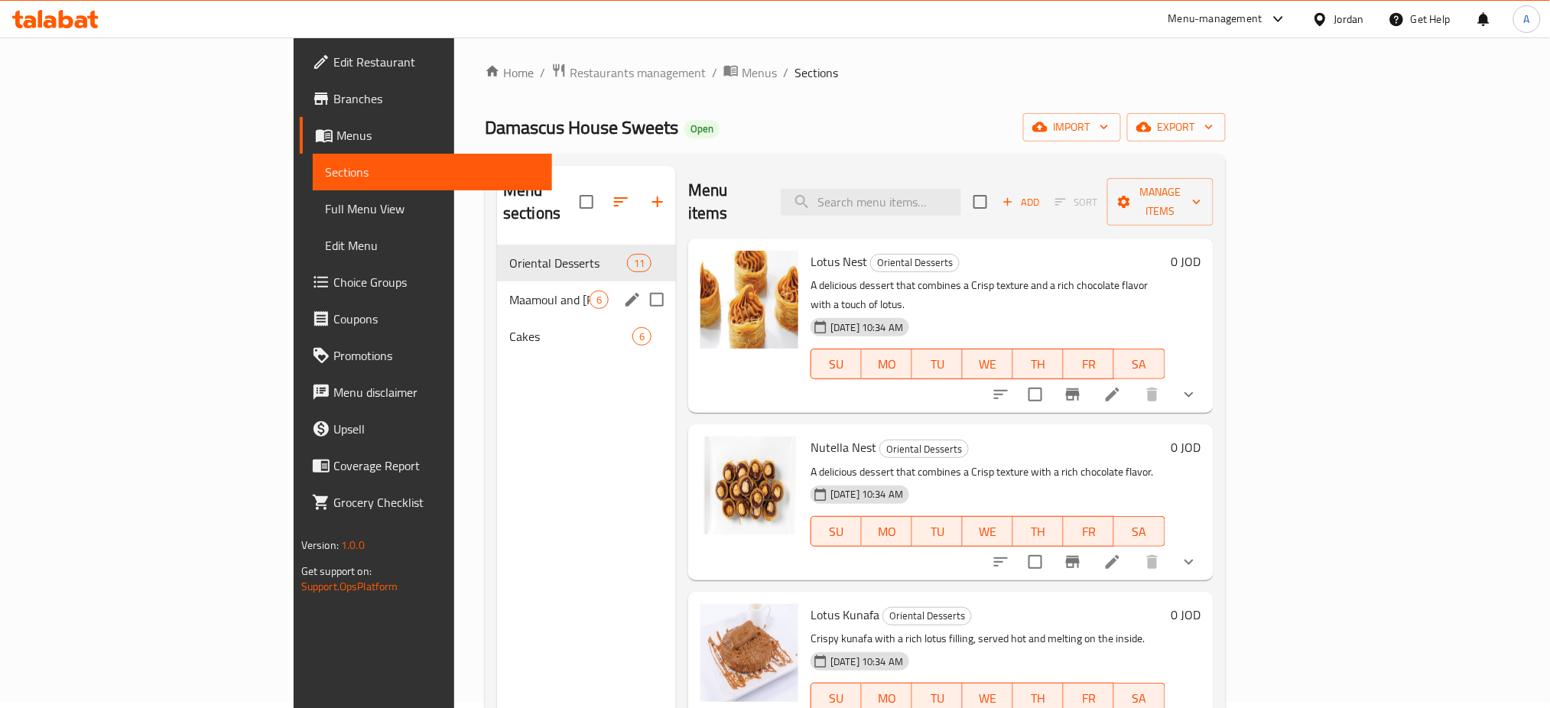
click at [497, 281] on div "Maamoul and [PERSON_NAME] 6" at bounding box center [586, 299] width 179 height 37
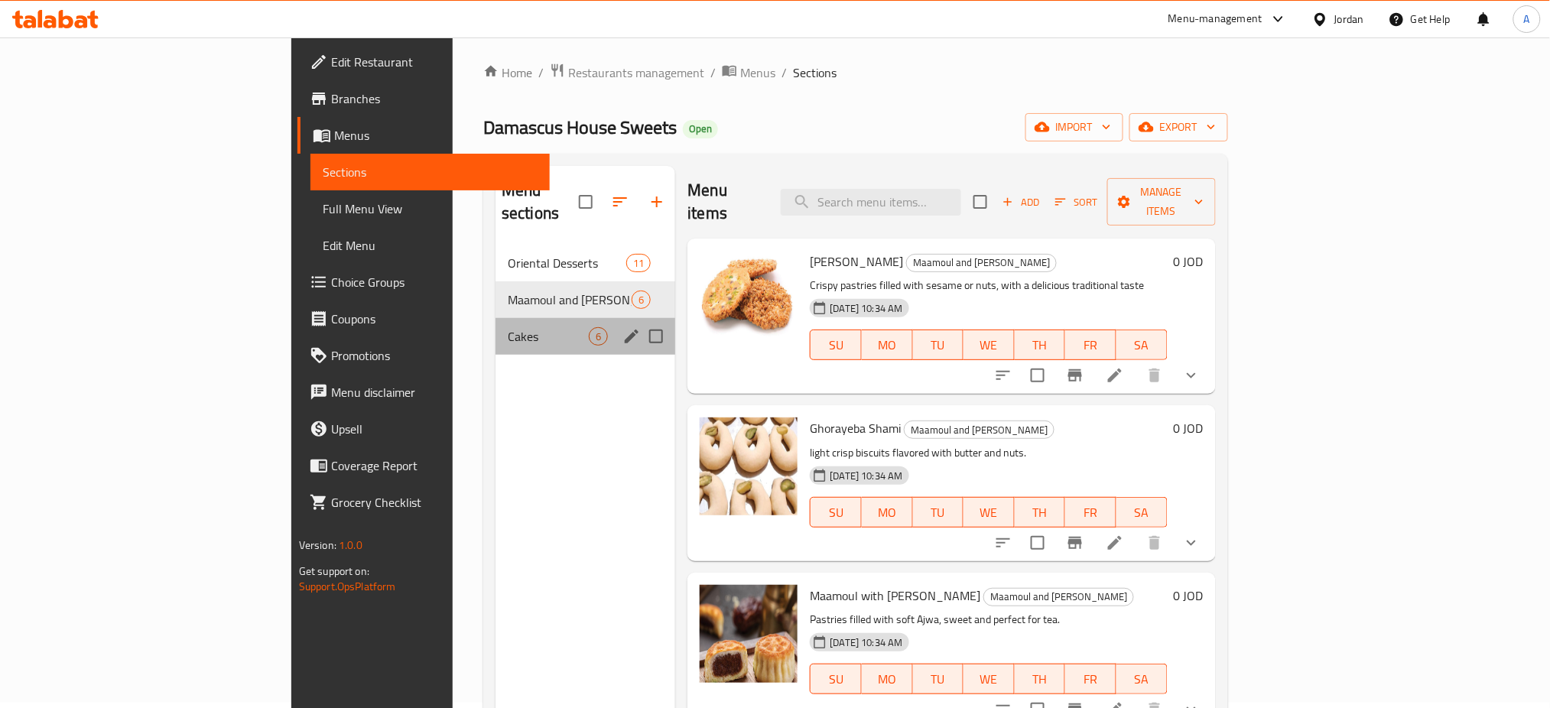
click at [495, 318] on div "Cakes 6" at bounding box center [585, 336] width 180 height 37
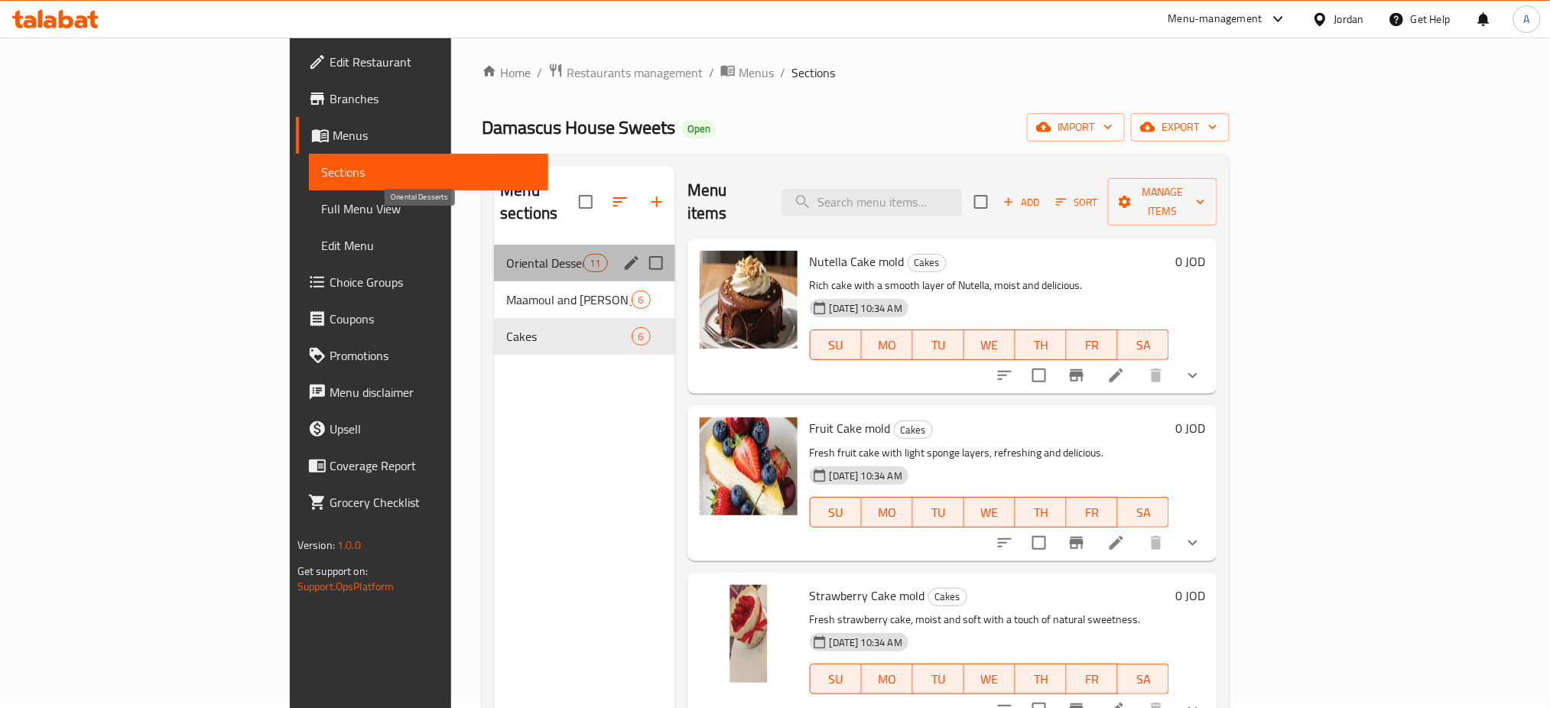
click at [506, 254] on span "Oriental Desserts" at bounding box center [544, 263] width 76 height 18
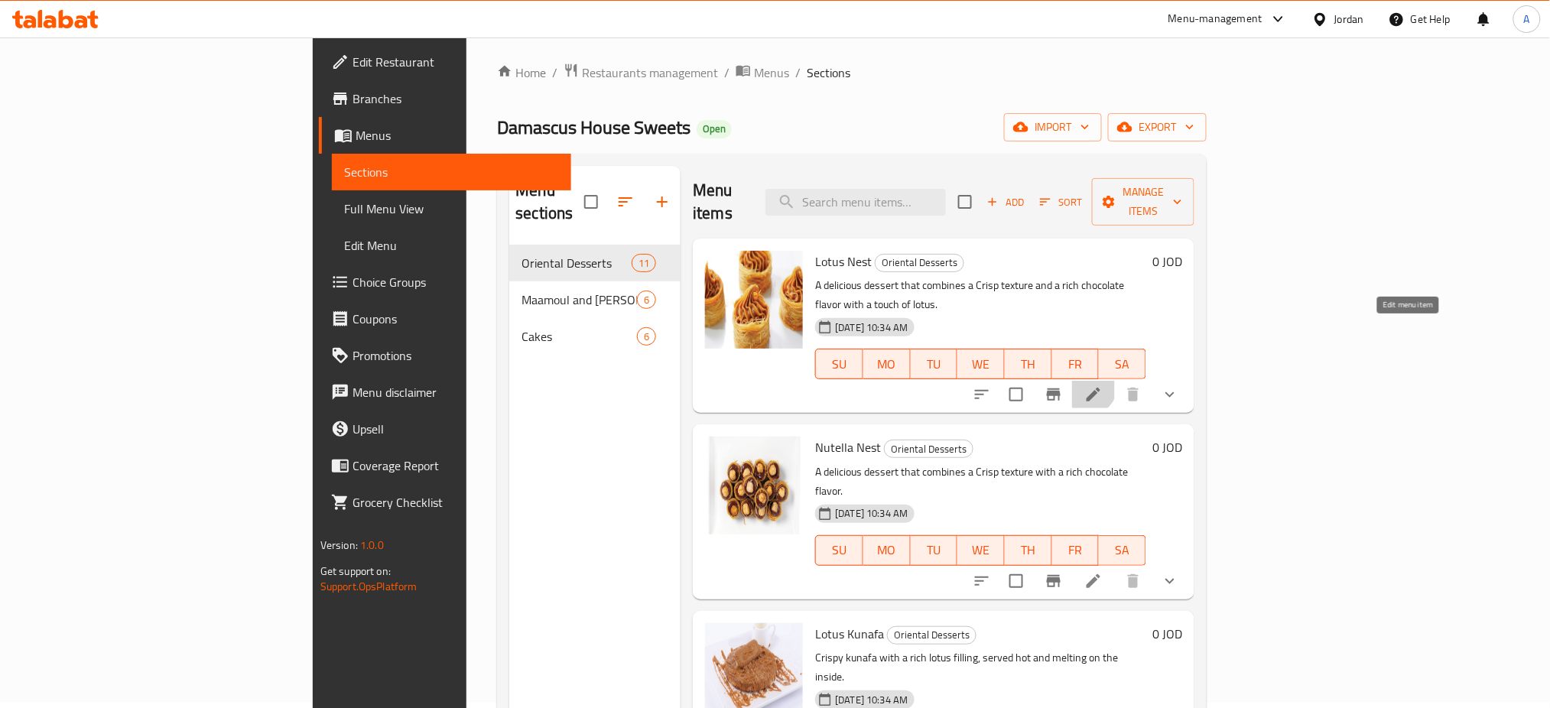
click at [1102, 385] on icon at bounding box center [1093, 394] width 18 height 18
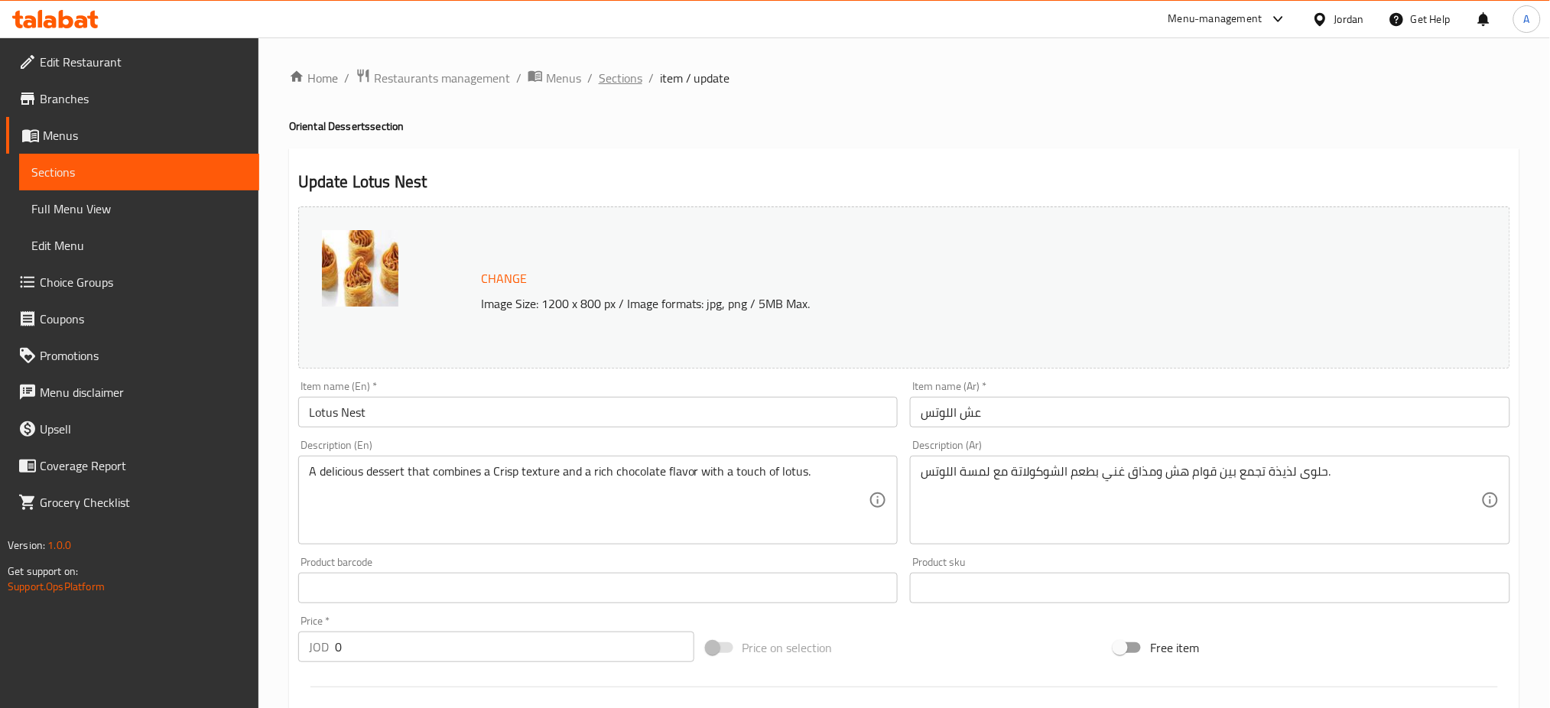
click at [599, 83] on span "Sections" at bounding box center [621, 78] width 44 height 18
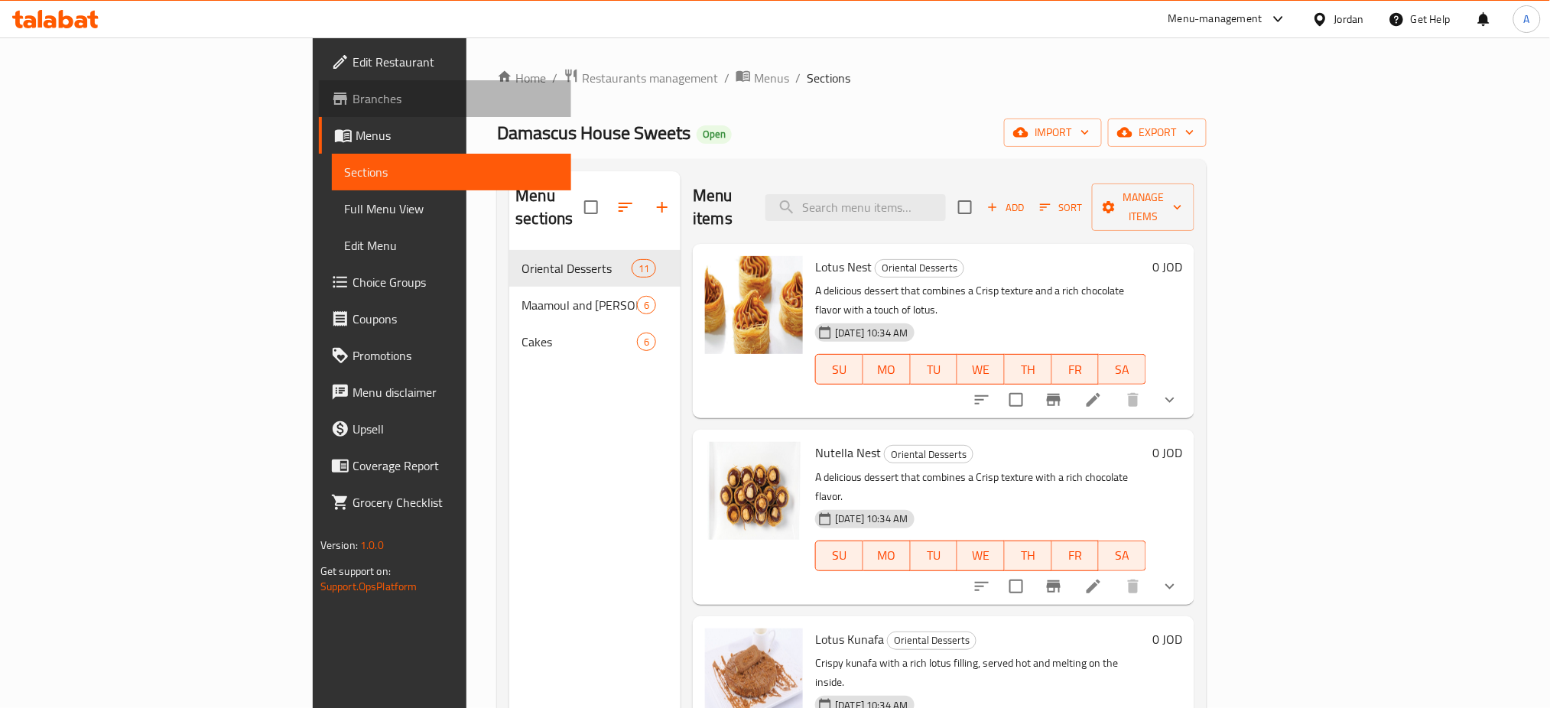
click at [352, 95] on span "Branches" at bounding box center [455, 98] width 207 height 18
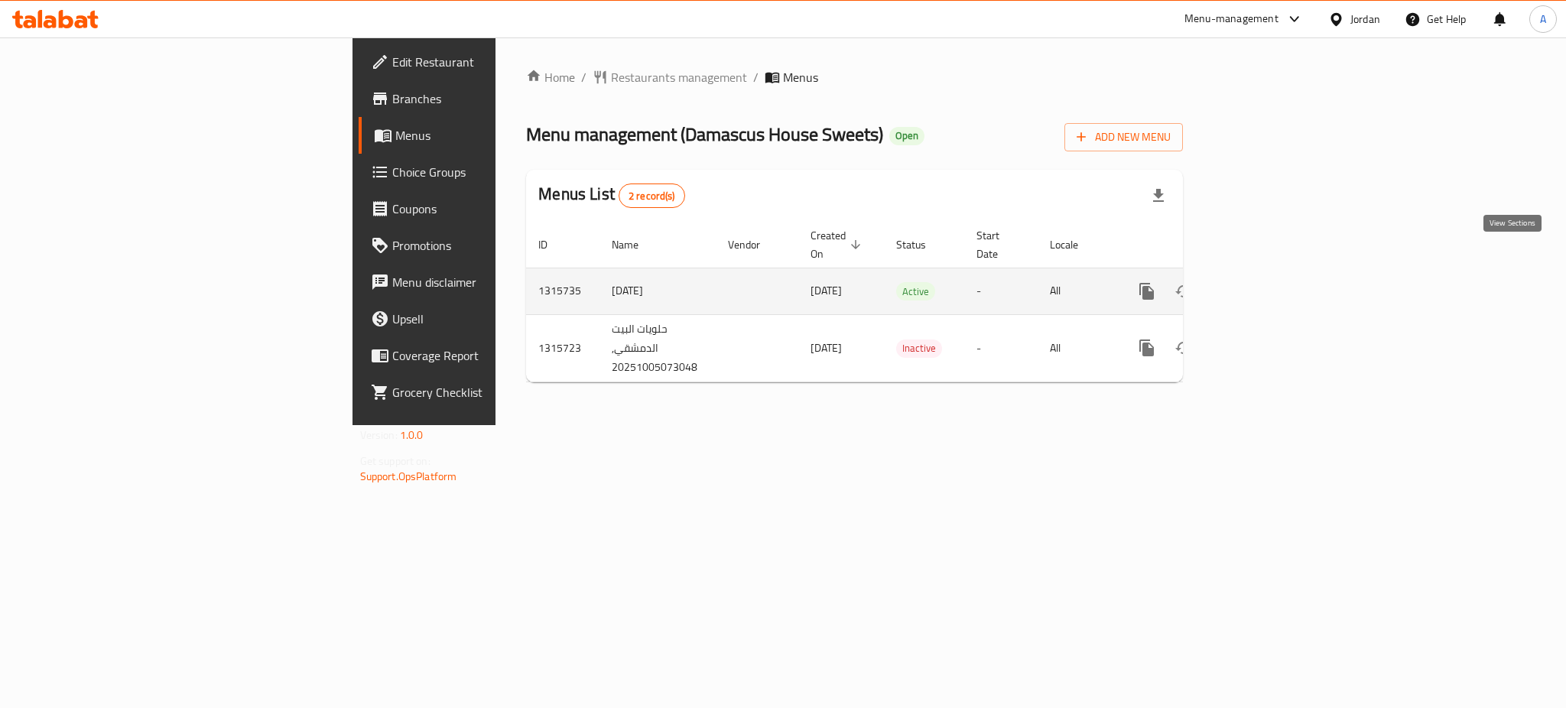
click at [1266, 282] on icon "enhanced table" at bounding box center [1257, 291] width 18 height 18
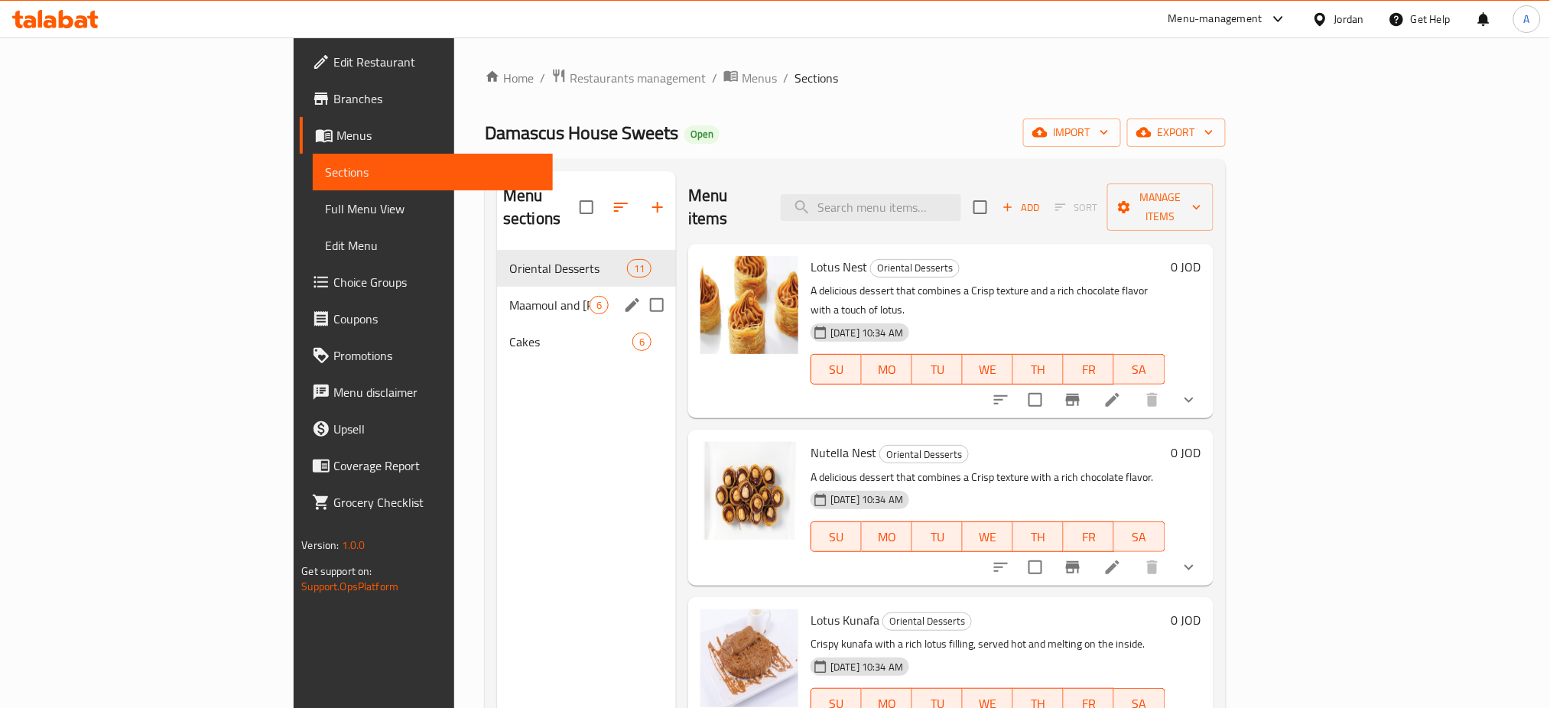
click at [497, 287] on div "Maamoul and [PERSON_NAME] 6" at bounding box center [586, 305] width 179 height 37
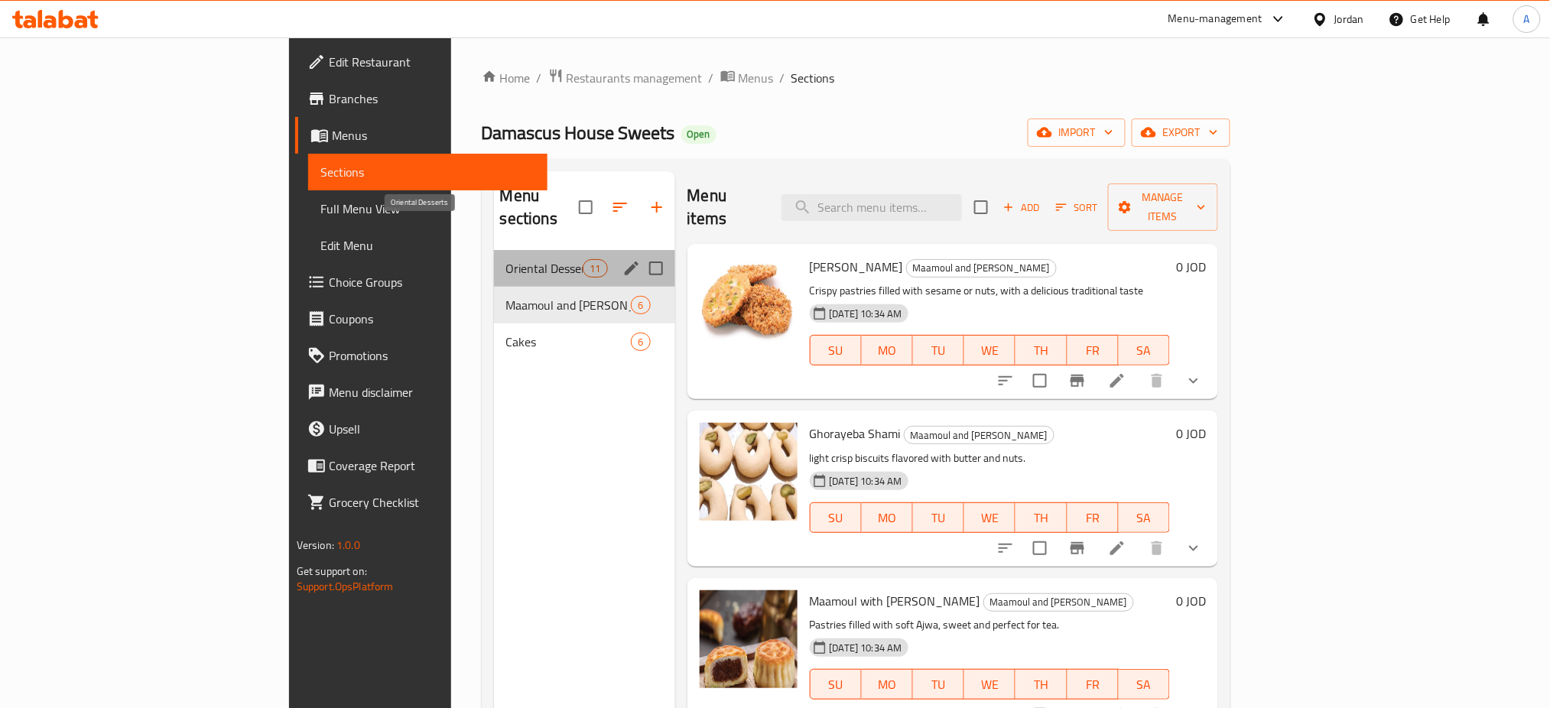
click at [506, 259] on span "Oriental Desserts" at bounding box center [544, 268] width 77 height 18
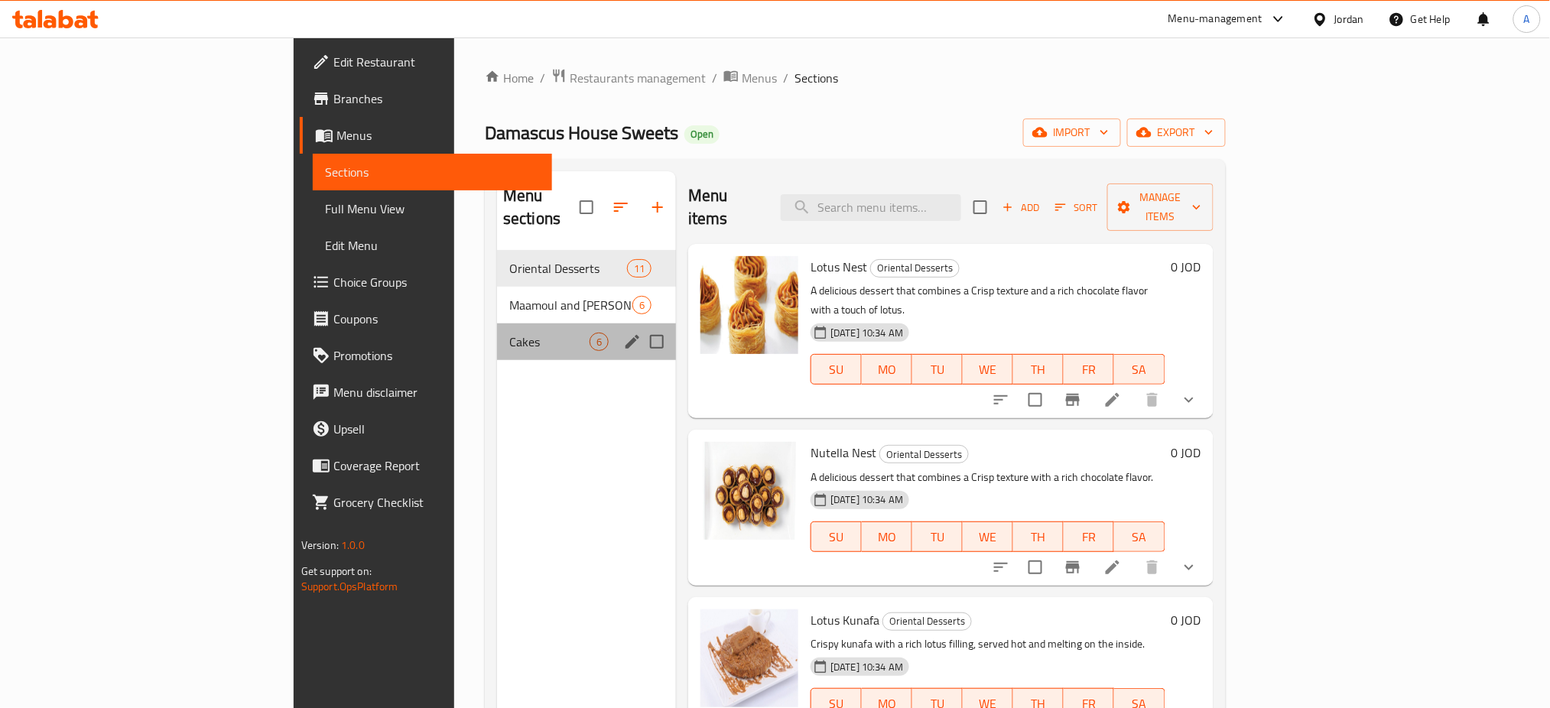
click at [497, 323] on div "Cakes 6" at bounding box center [586, 341] width 179 height 37
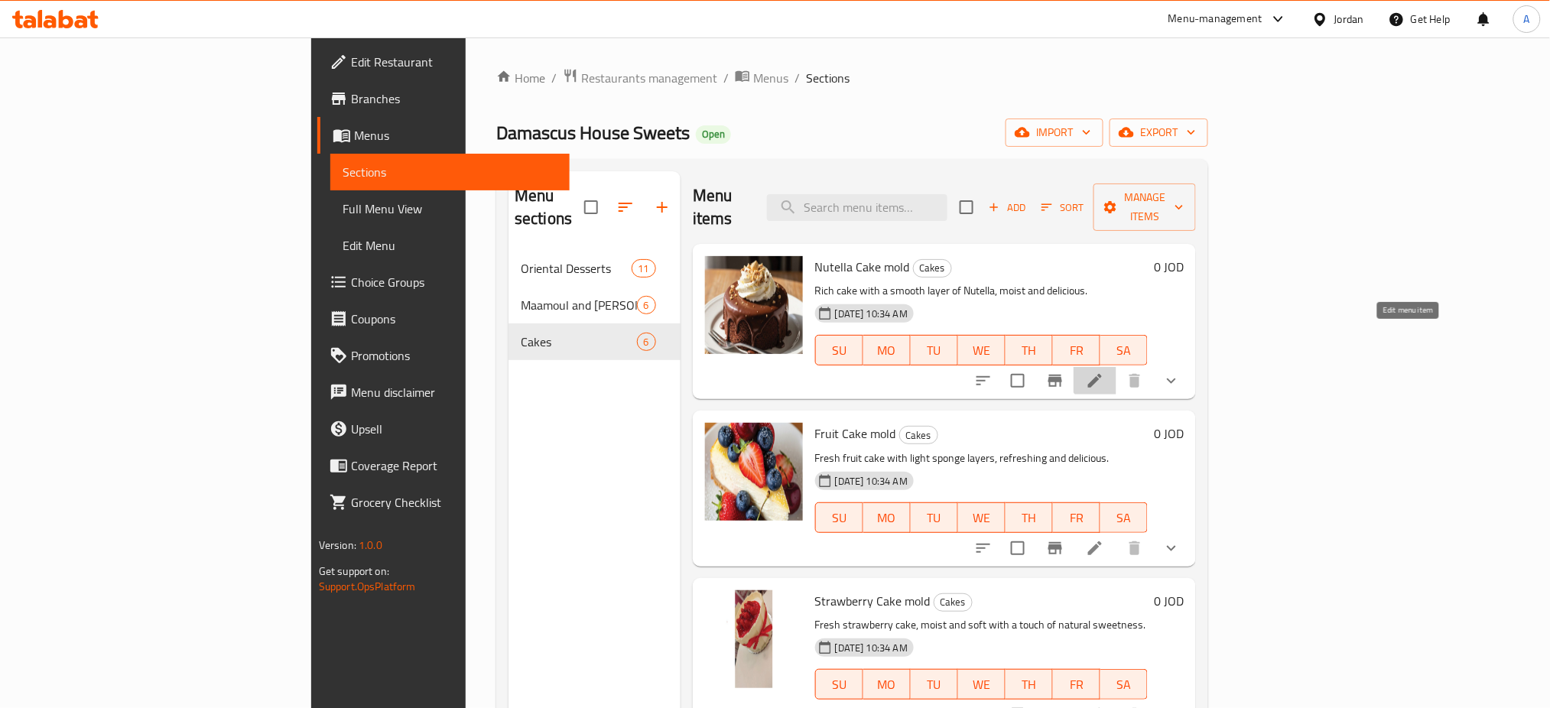
click at [1104, 372] on icon at bounding box center [1095, 381] width 18 height 18
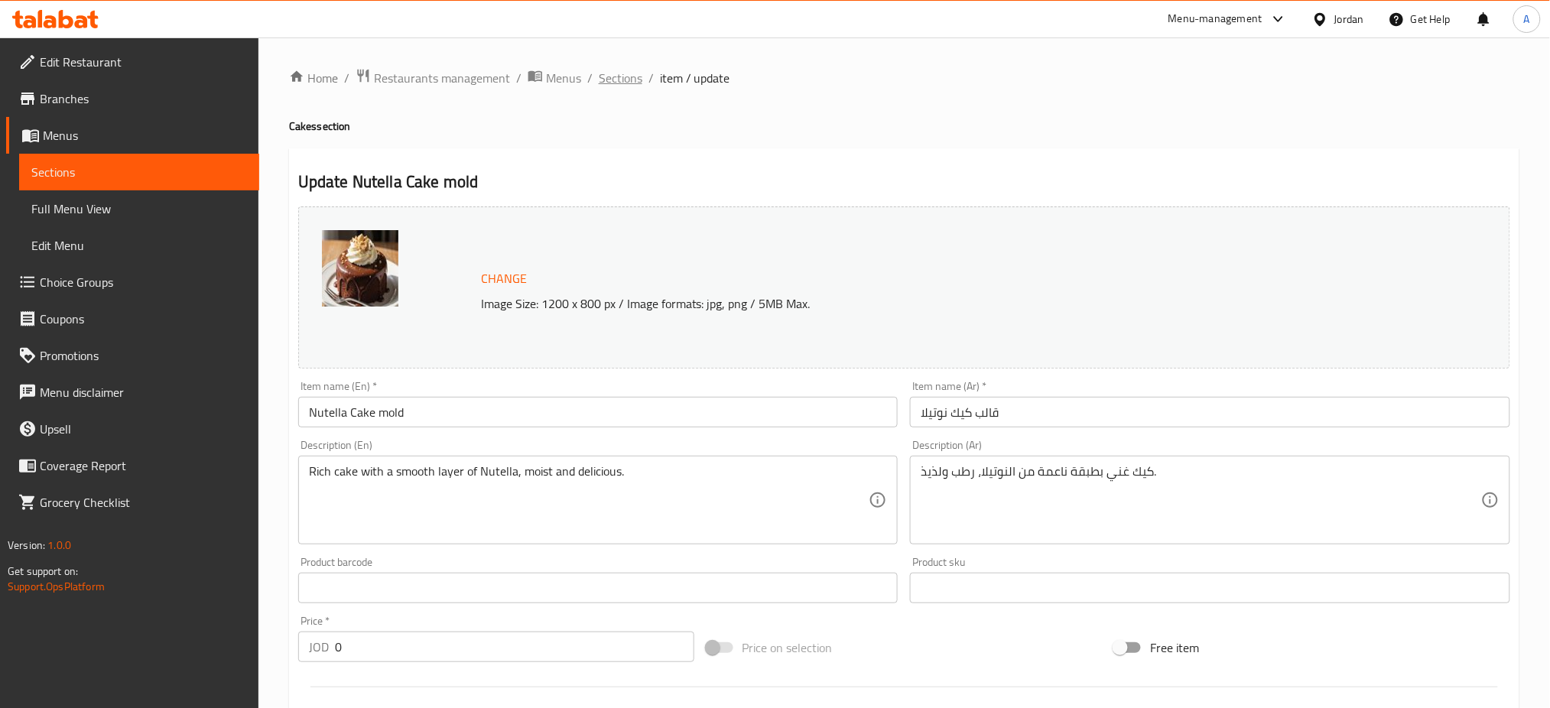
click at [599, 73] on span "Sections" at bounding box center [621, 78] width 44 height 18
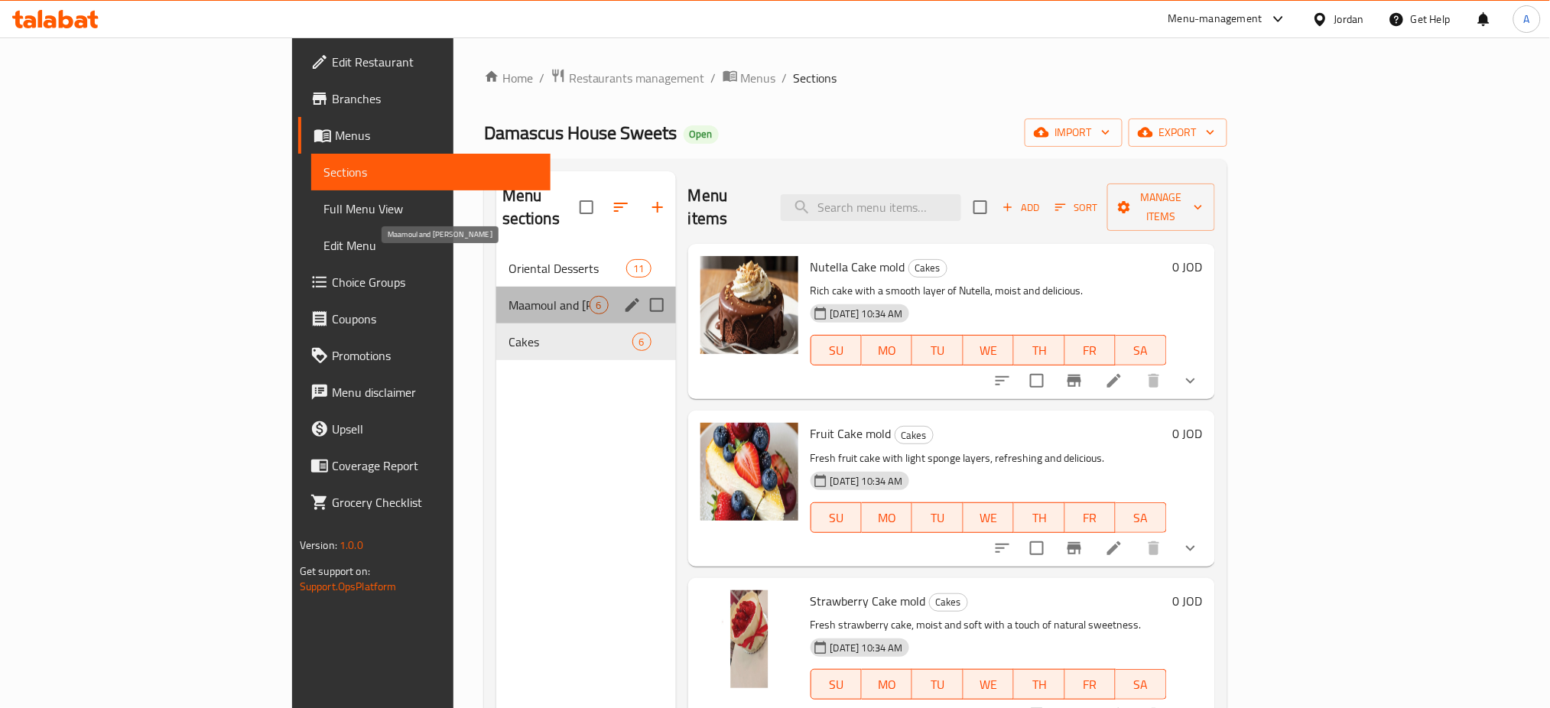
click at [508, 296] on span "Maamoul and [PERSON_NAME]" at bounding box center [548, 305] width 81 height 18
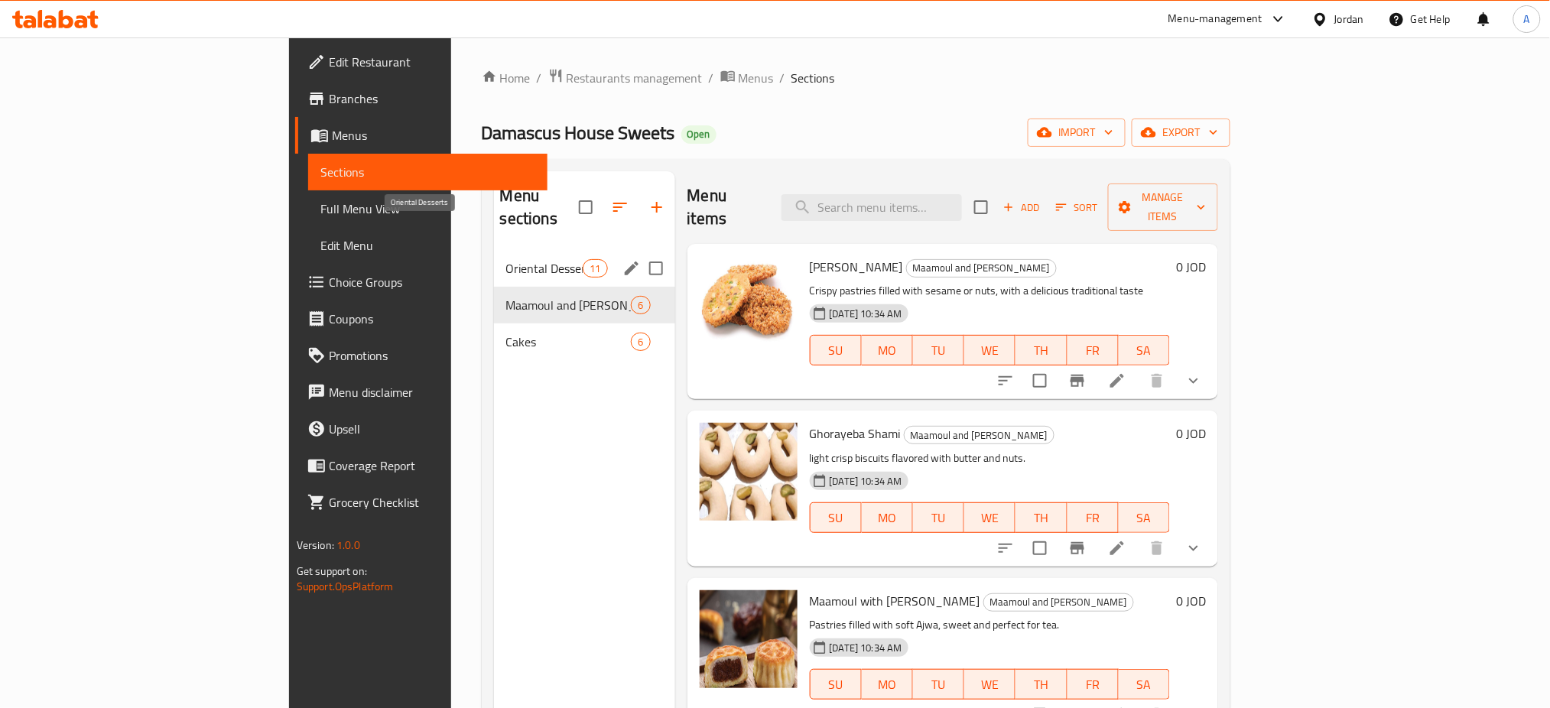
click at [506, 259] on span "Oriental Desserts" at bounding box center [544, 268] width 77 height 18
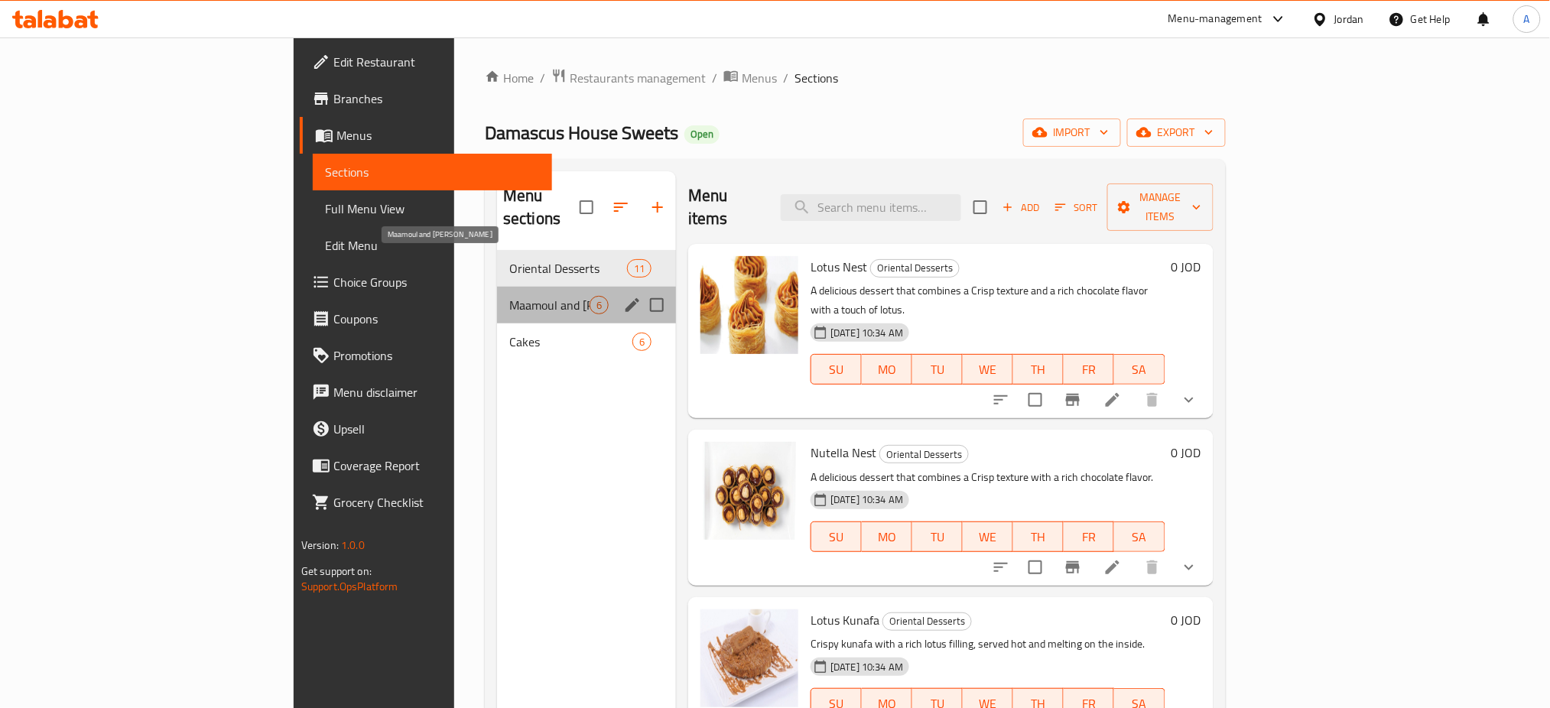
click at [509, 296] on span "Maamoul and [PERSON_NAME]" at bounding box center [549, 305] width 80 height 18
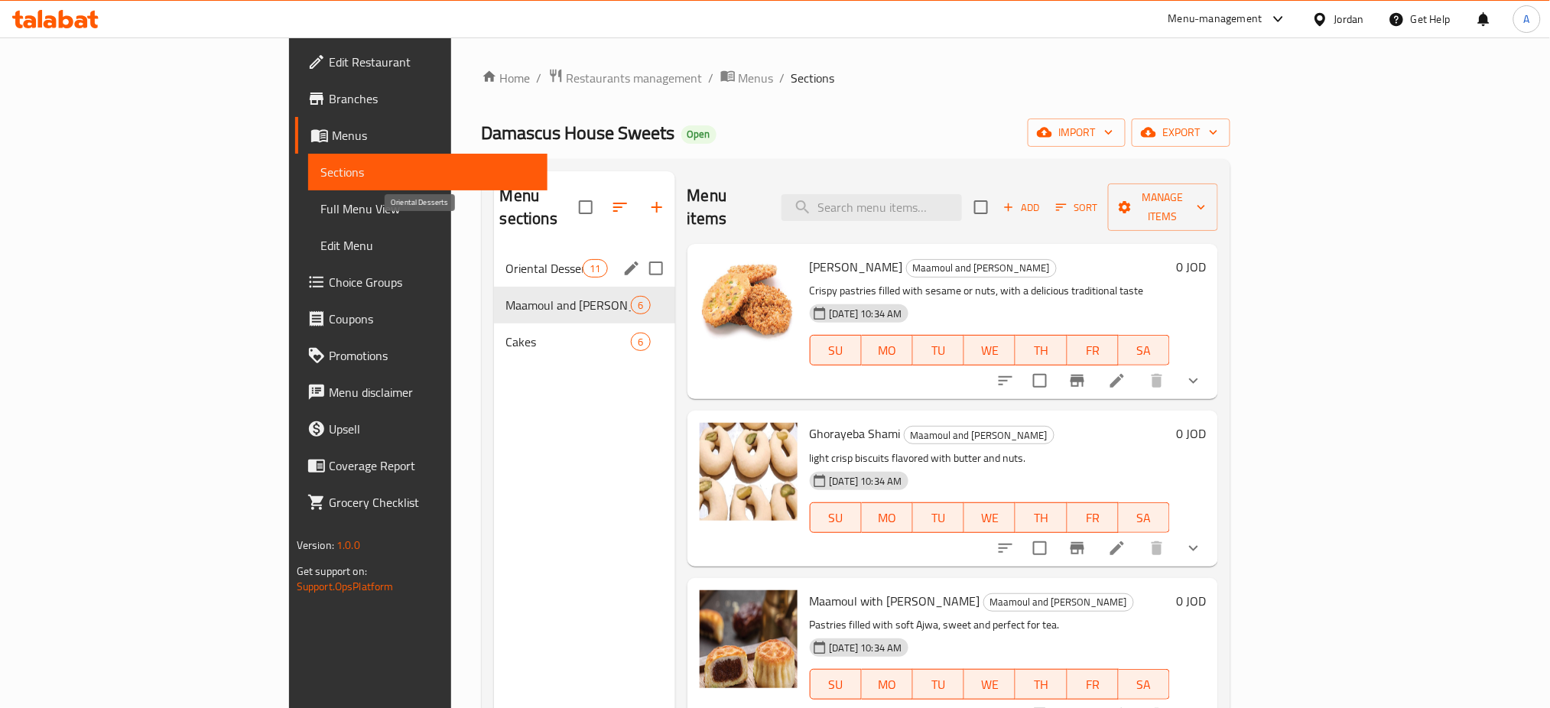
click at [506, 259] on span "Oriental Desserts" at bounding box center [544, 268] width 77 height 18
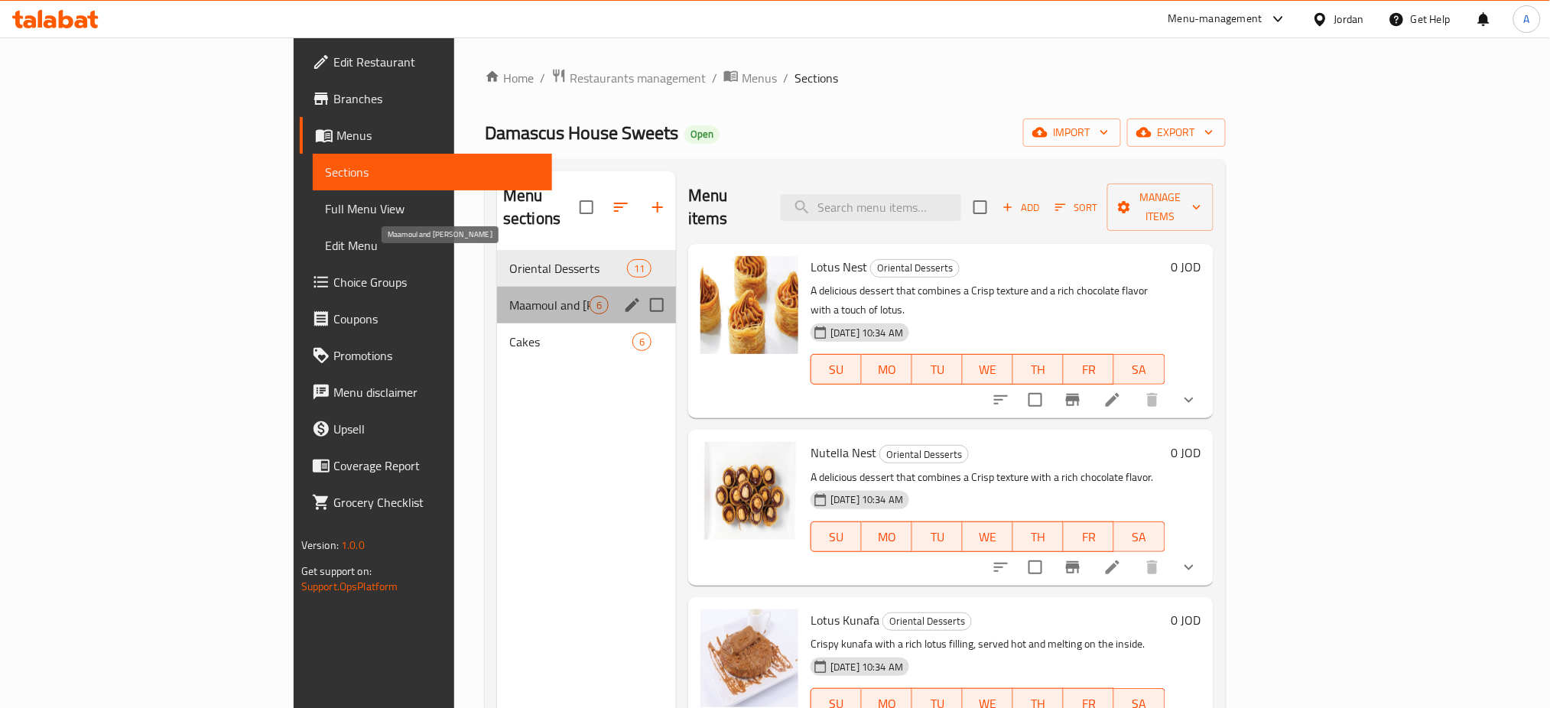
click at [509, 296] on span "Maamoul and [PERSON_NAME]" at bounding box center [549, 305] width 80 height 18
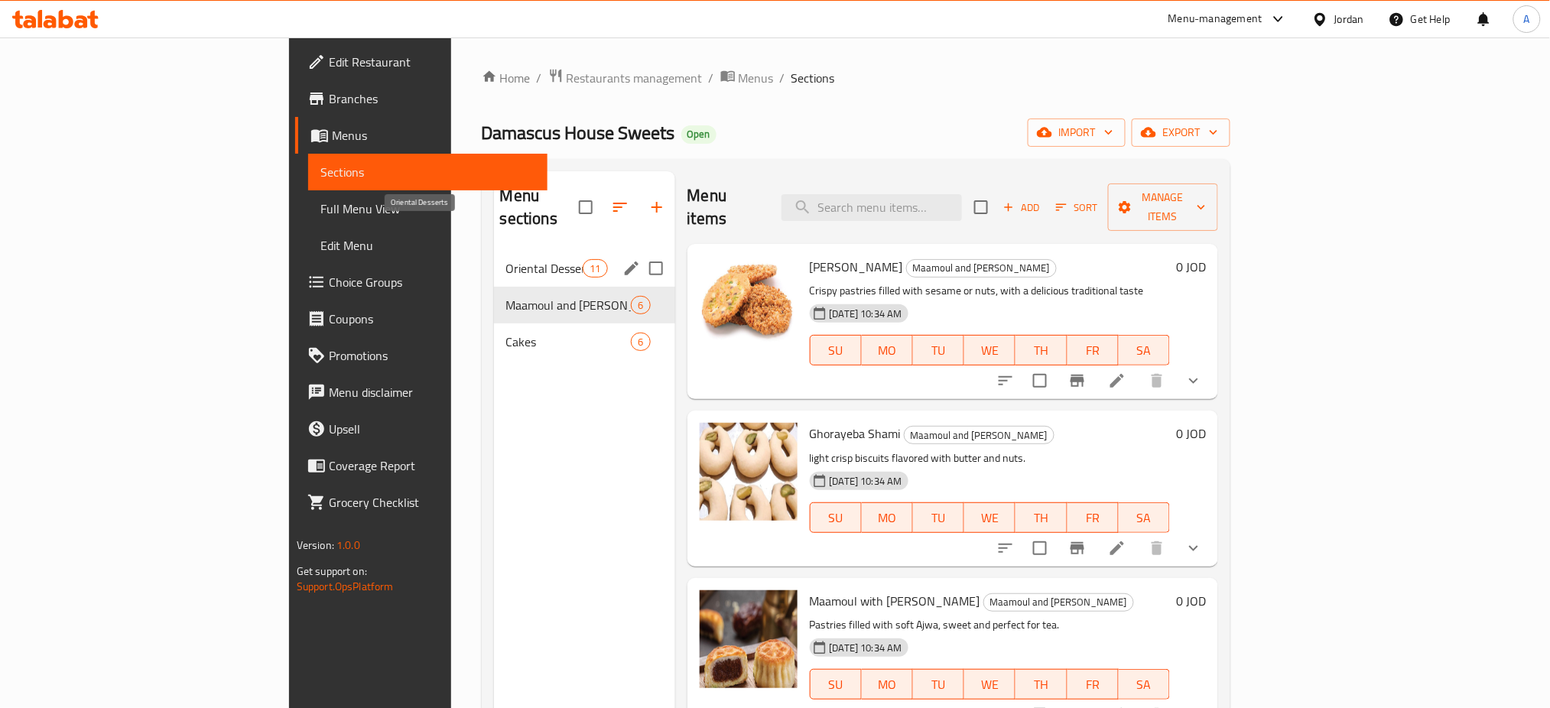
click at [506, 259] on span "Oriental Desserts" at bounding box center [544, 268] width 77 height 18
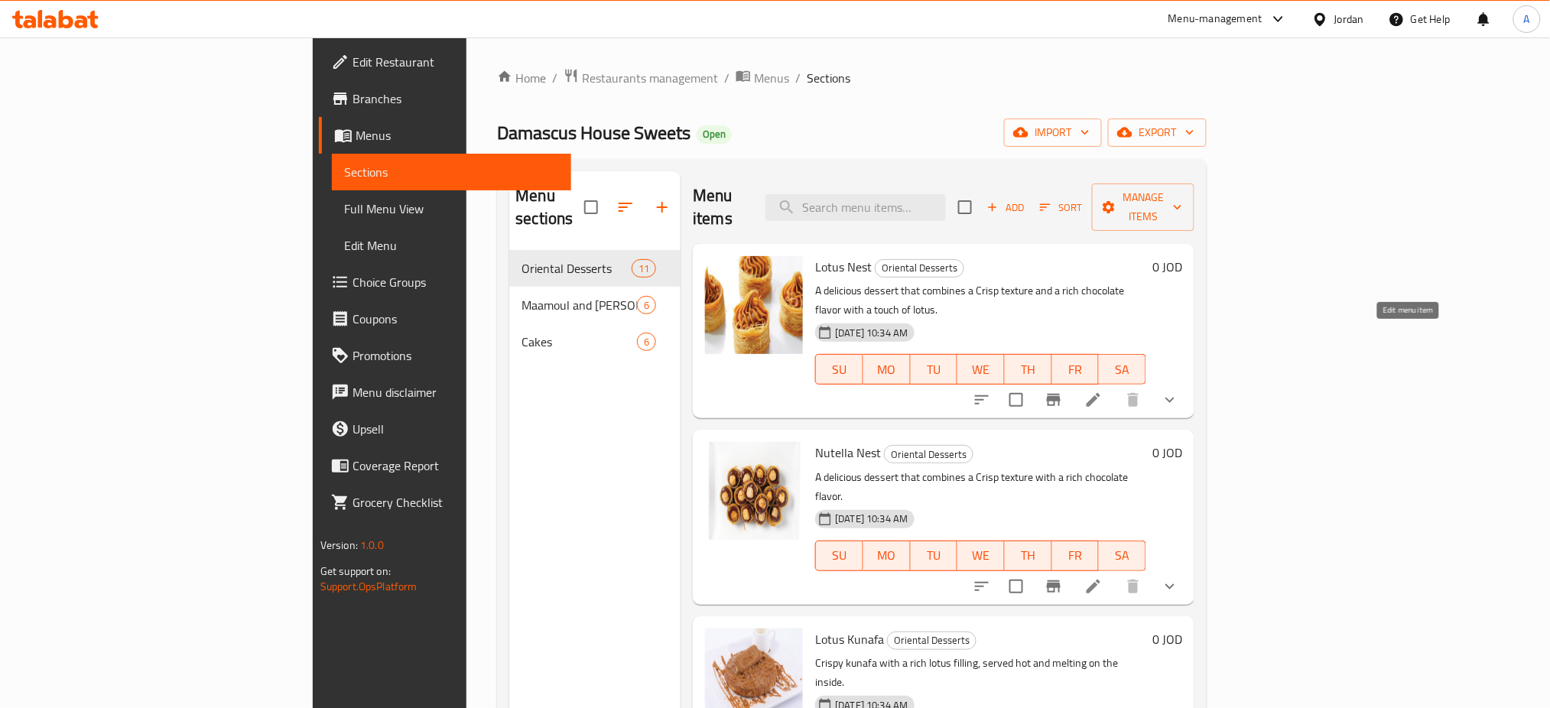
click at [1102, 391] on icon at bounding box center [1093, 400] width 18 height 18
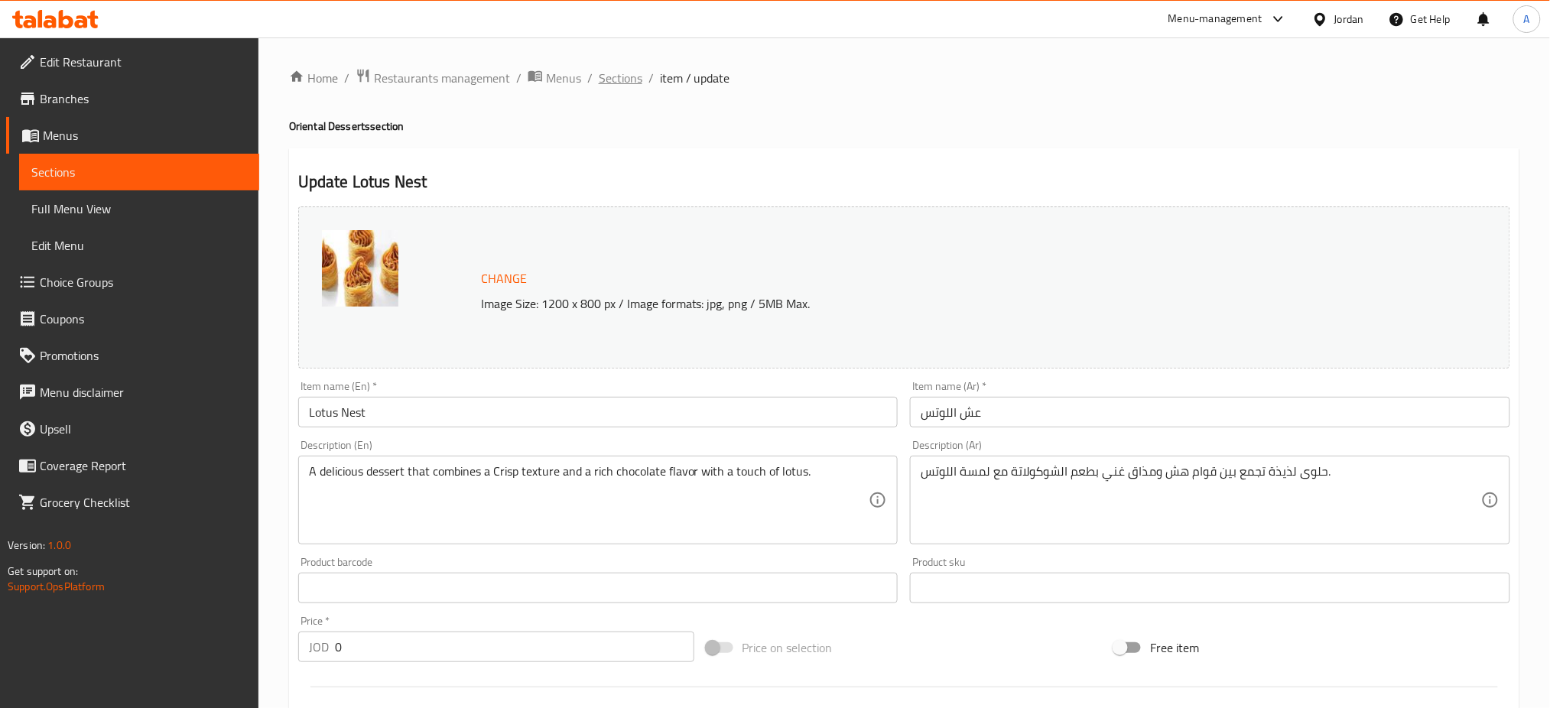
click at [599, 78] on span "Sections" at bounding box center [621, 78] width 44 height 18
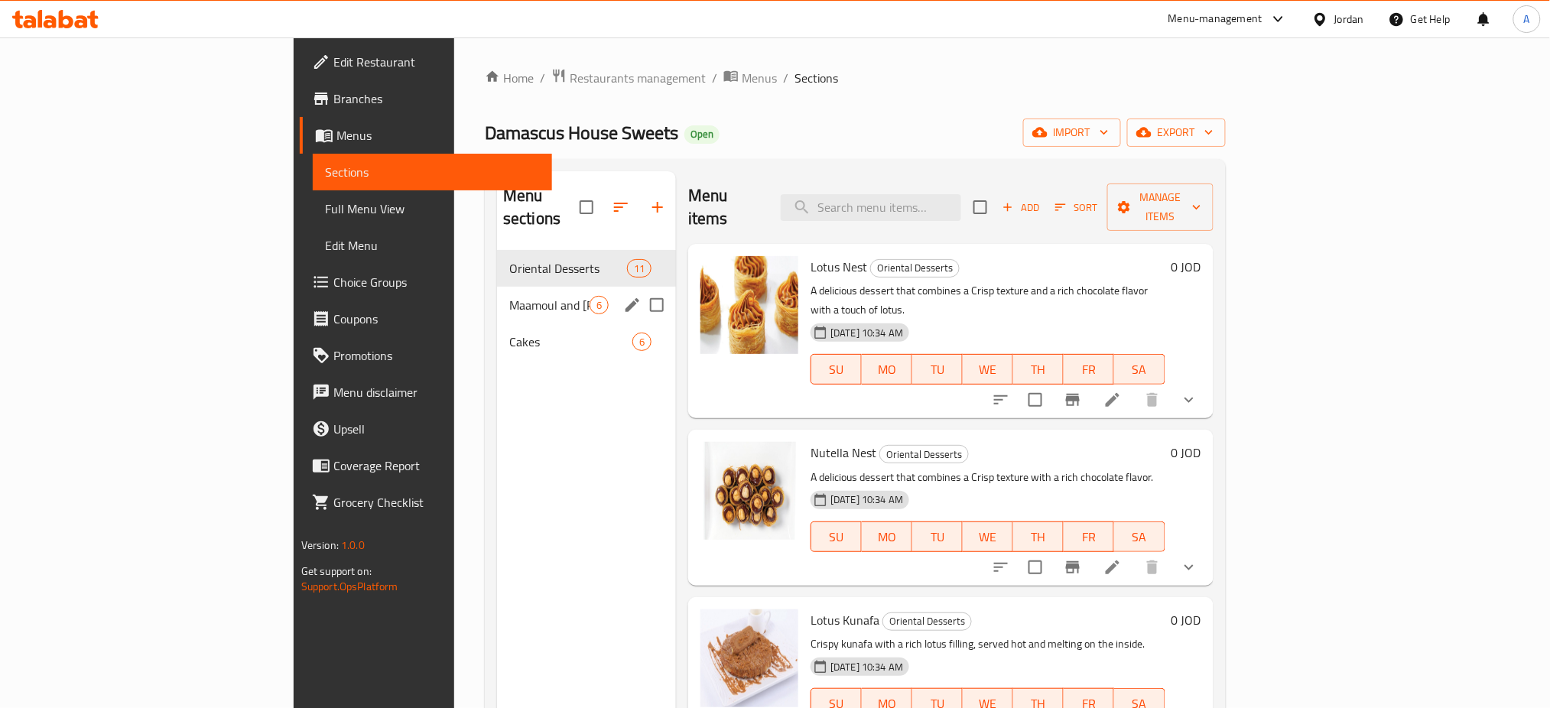
click at [509, 296] on span "Maamoul and [PERSON_NAME]" at bounding box center [549, 305] width 80 height 18
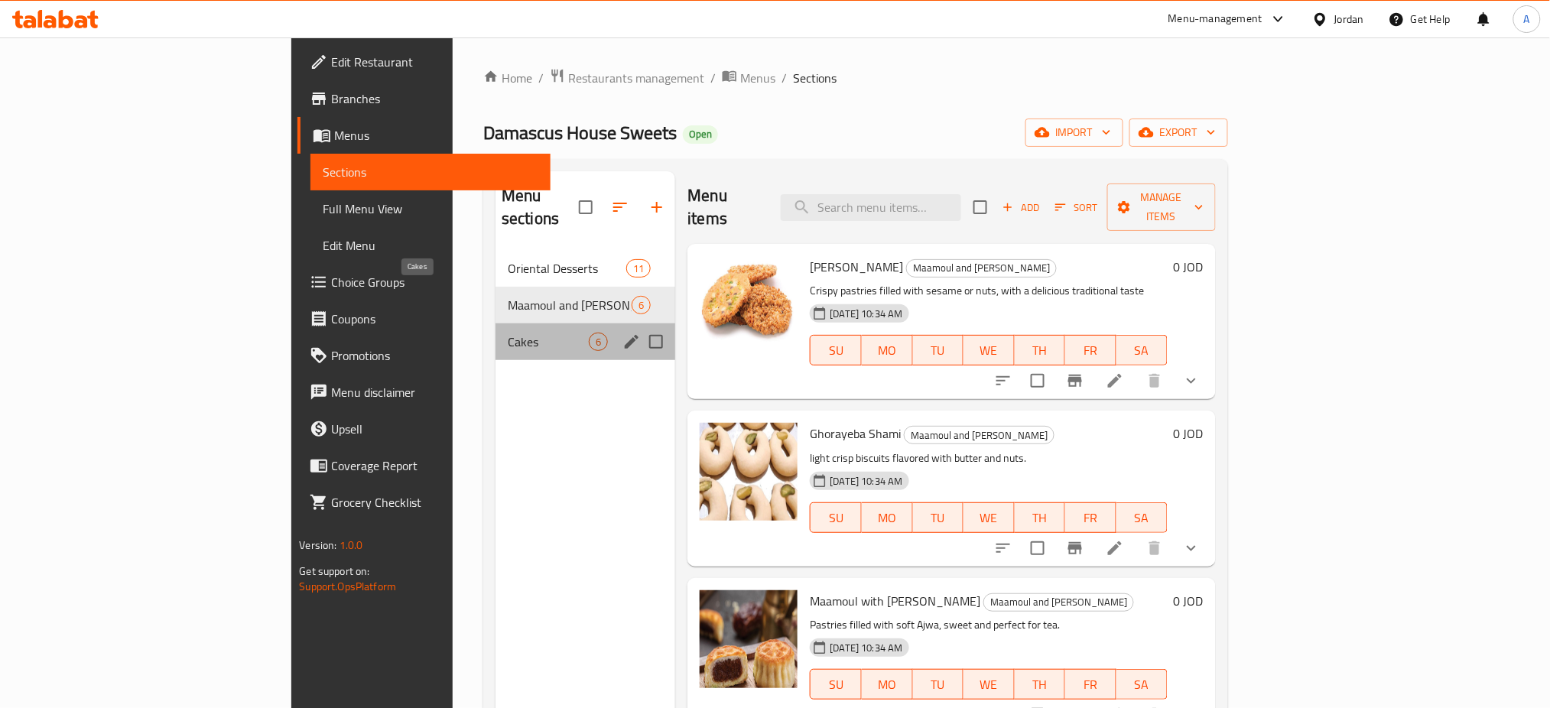
click at [508, 333] on span "Cakes" at bounding box center [548, 342] width 81 height 18
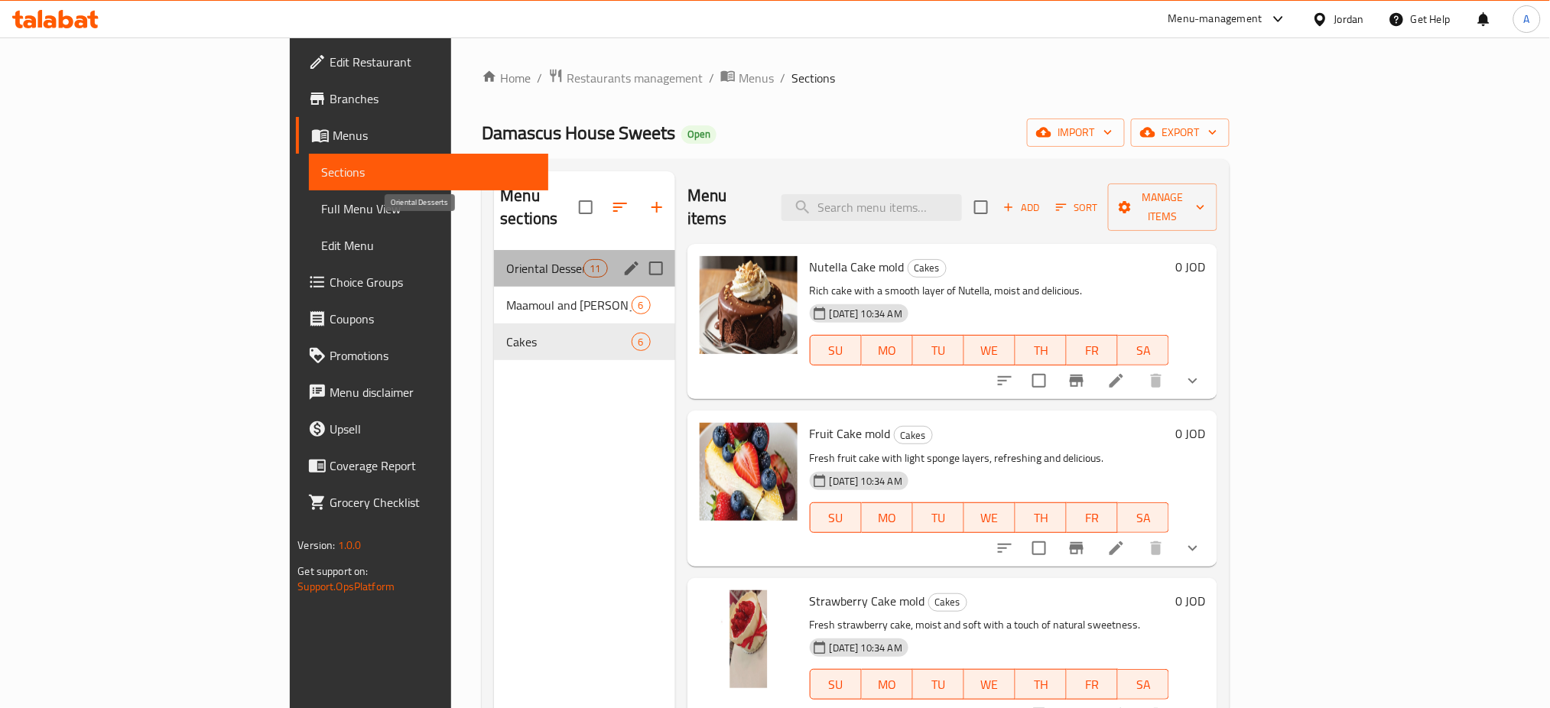
click at [506, 259] on span "Oriental Desserts" at bounding box center [544, 268] width 76 height 18
